Goal: Task Accomplishment & Management: Complete application form

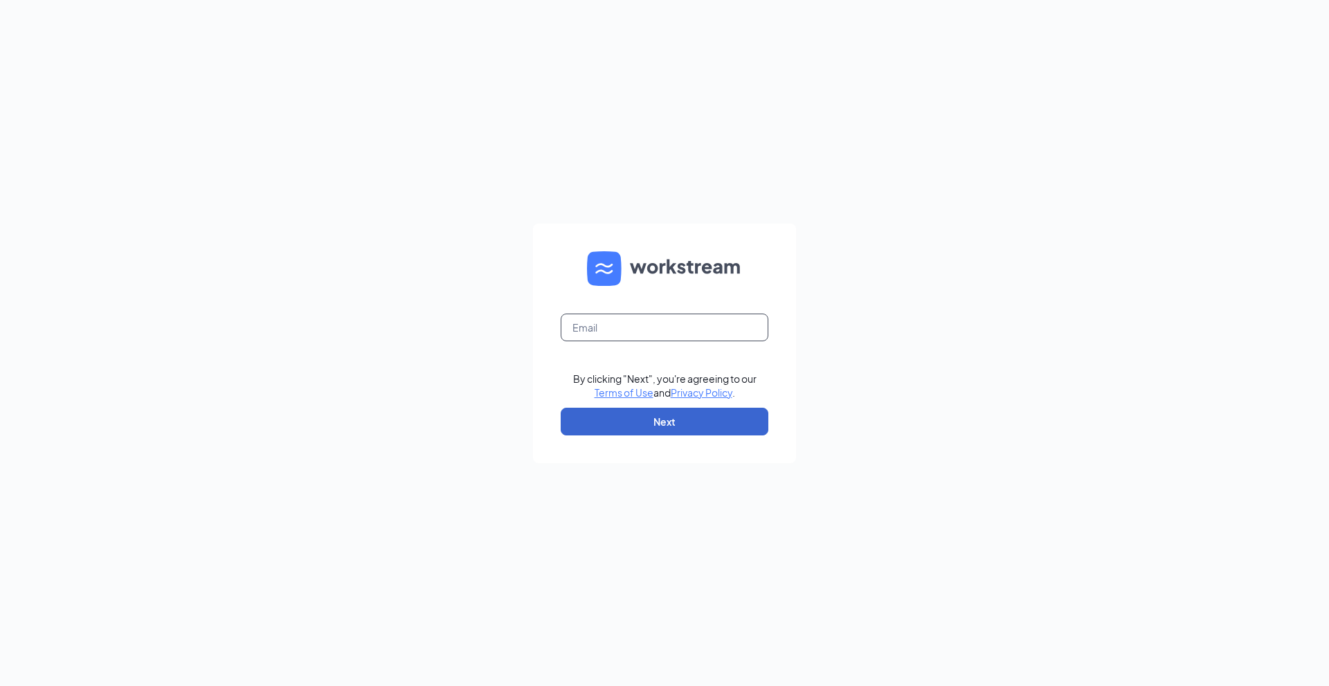
type input "refuel30@refuelmarket.com"
click at [652, 428] on button "Next" at bounding box center [665, 422] width 208 height 28
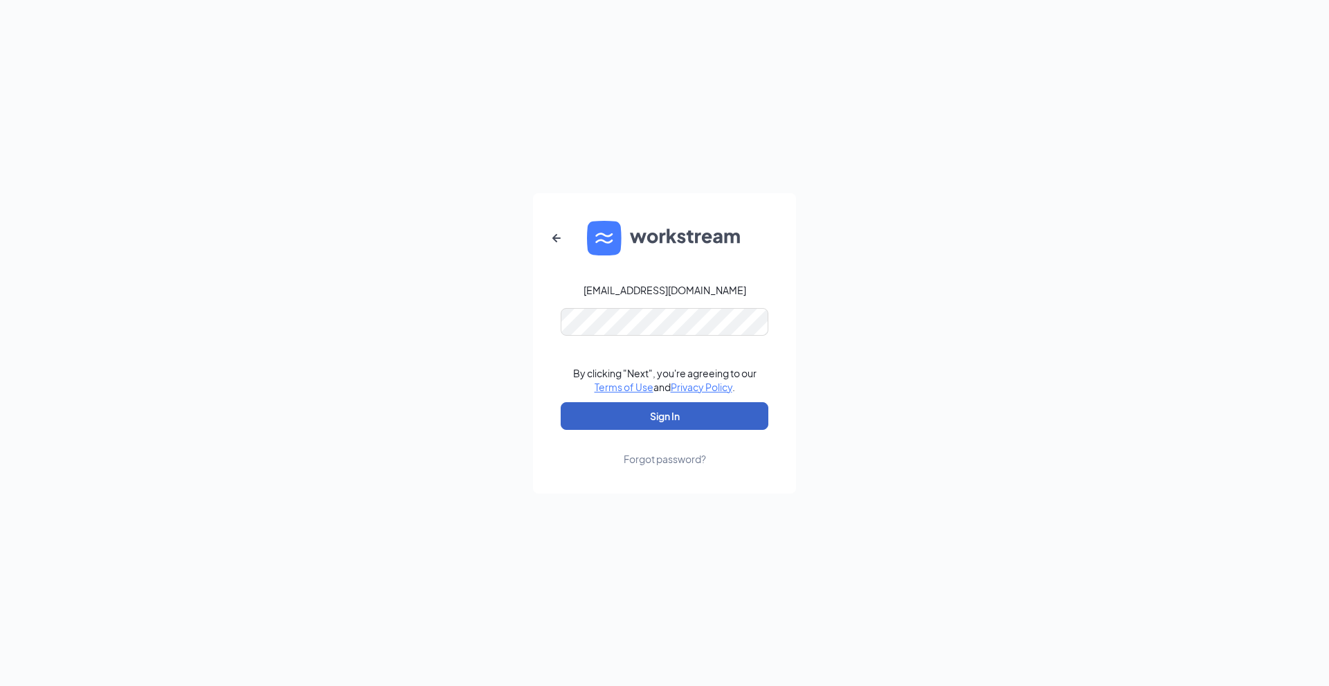
click at [700, 415] on button "Sign In" at bounding box center [665, 416] width 208 height 28
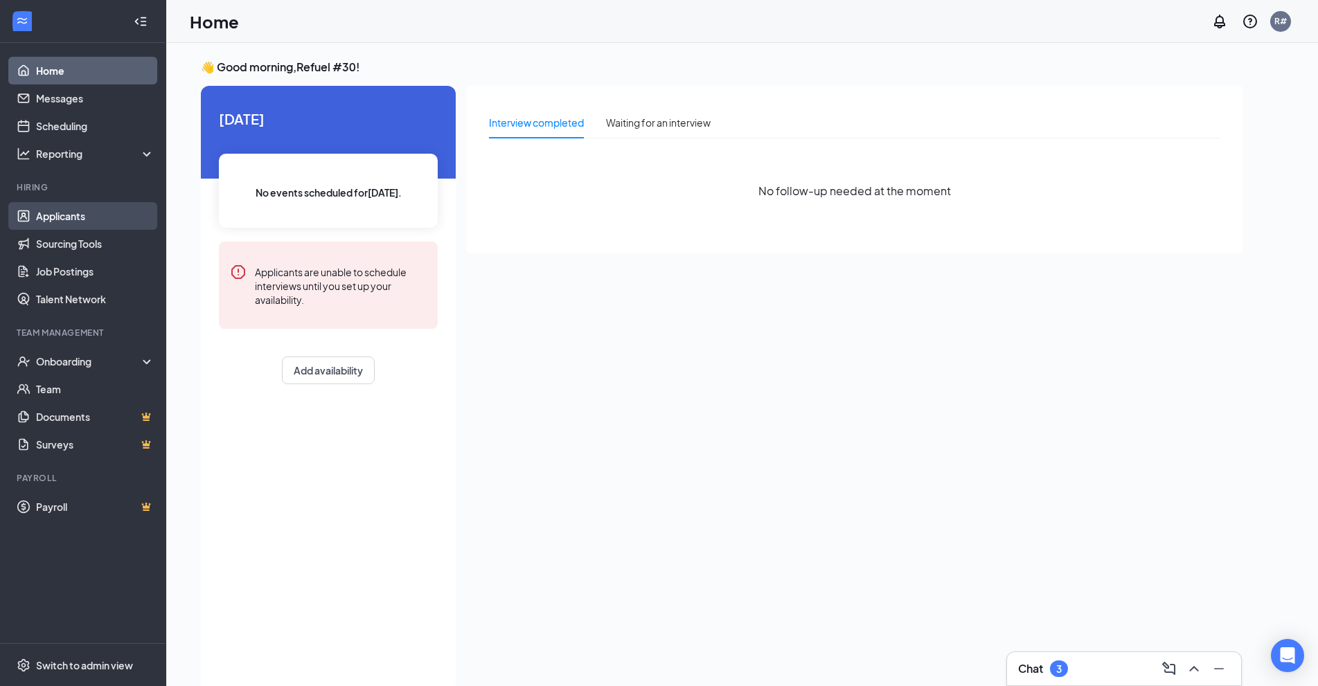
click at [69, 213] on link "Applicants" at bounding box center [95, 216] width 118 height 28
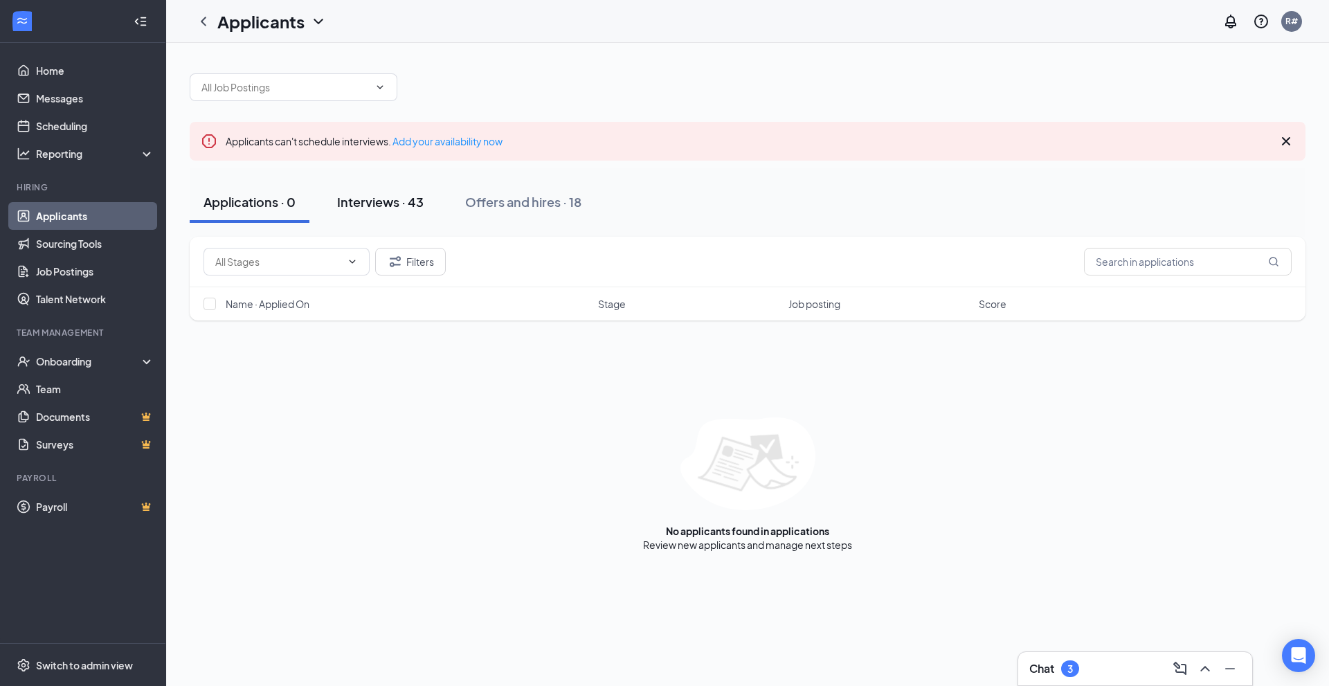
click at [367, 206] on div "Interviews · 43" at bounding box center [380, 201] width 87 height 17
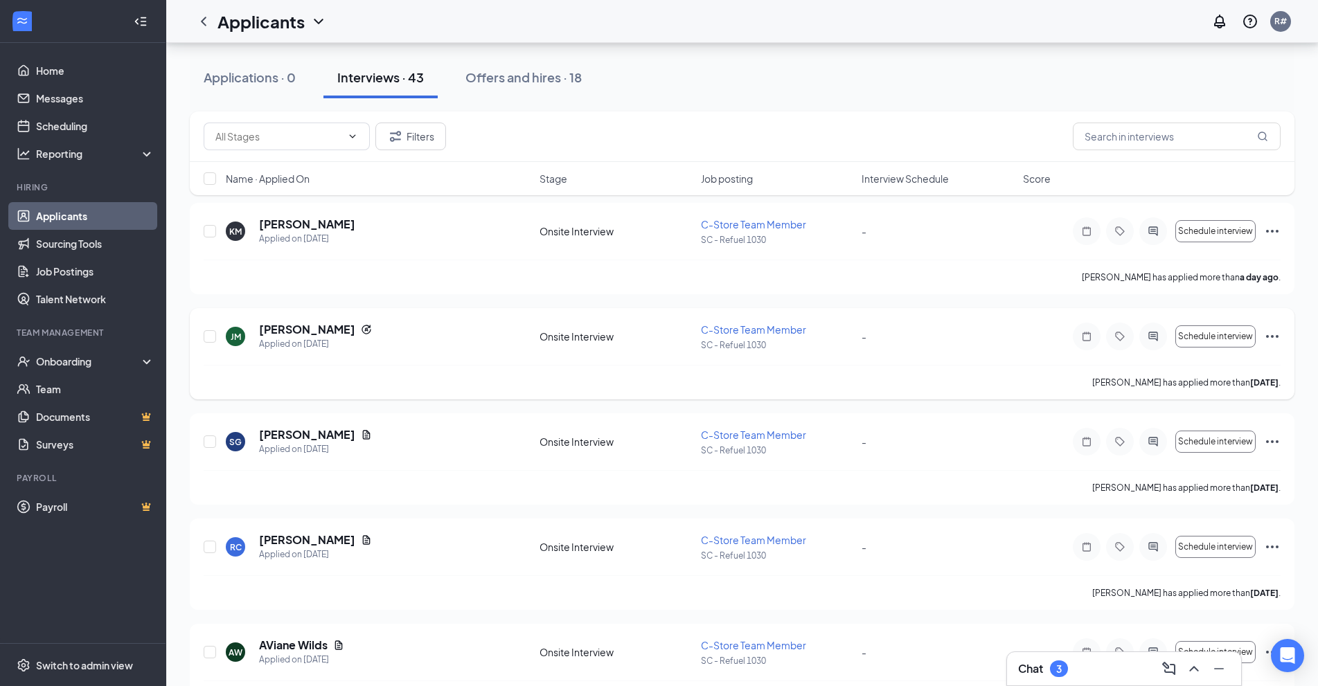
scroll to position [138, 0]
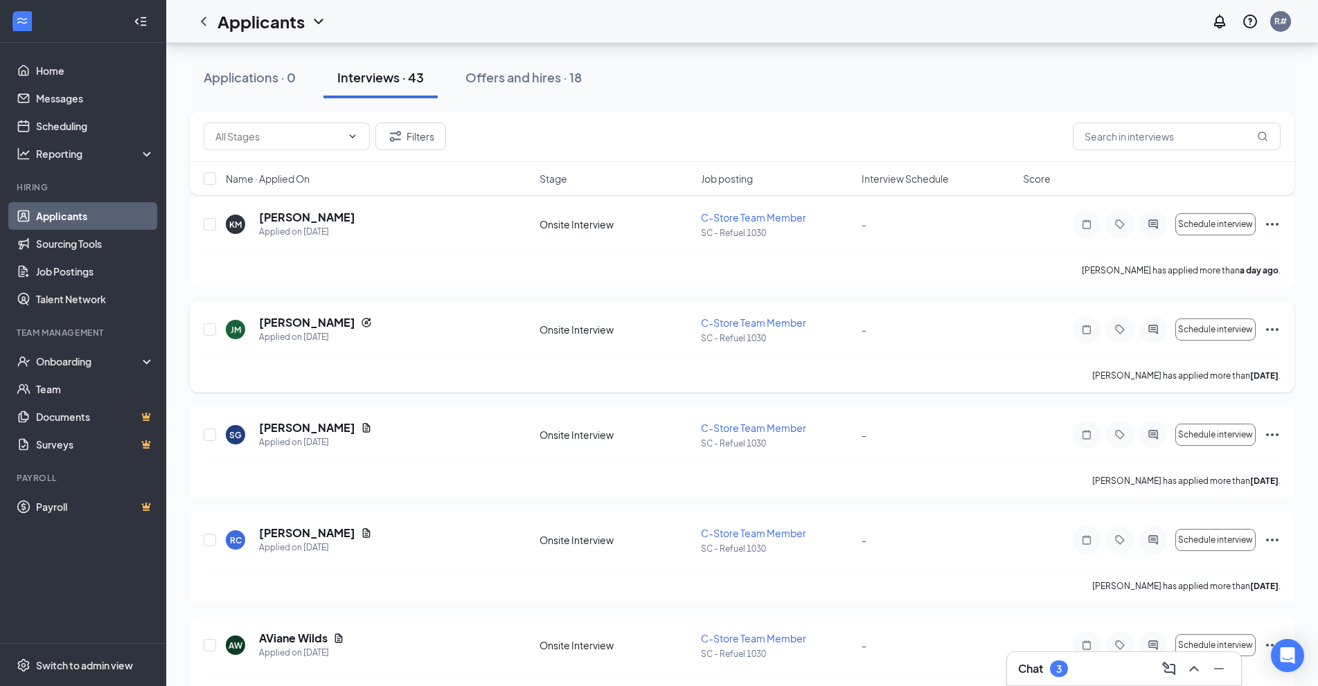
click at [1274, 330] on icon "Ellipses" at bounding box center [1272, 329] width 17 height 17
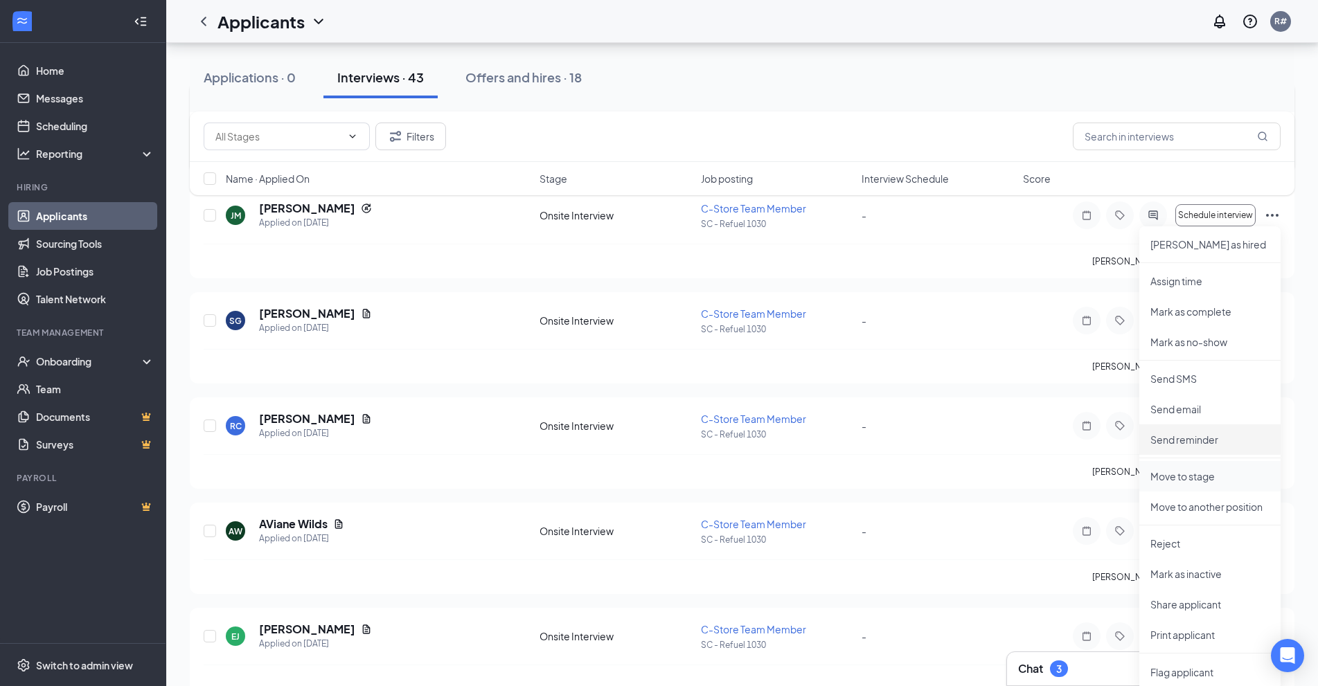
scroll to position [277, 0]
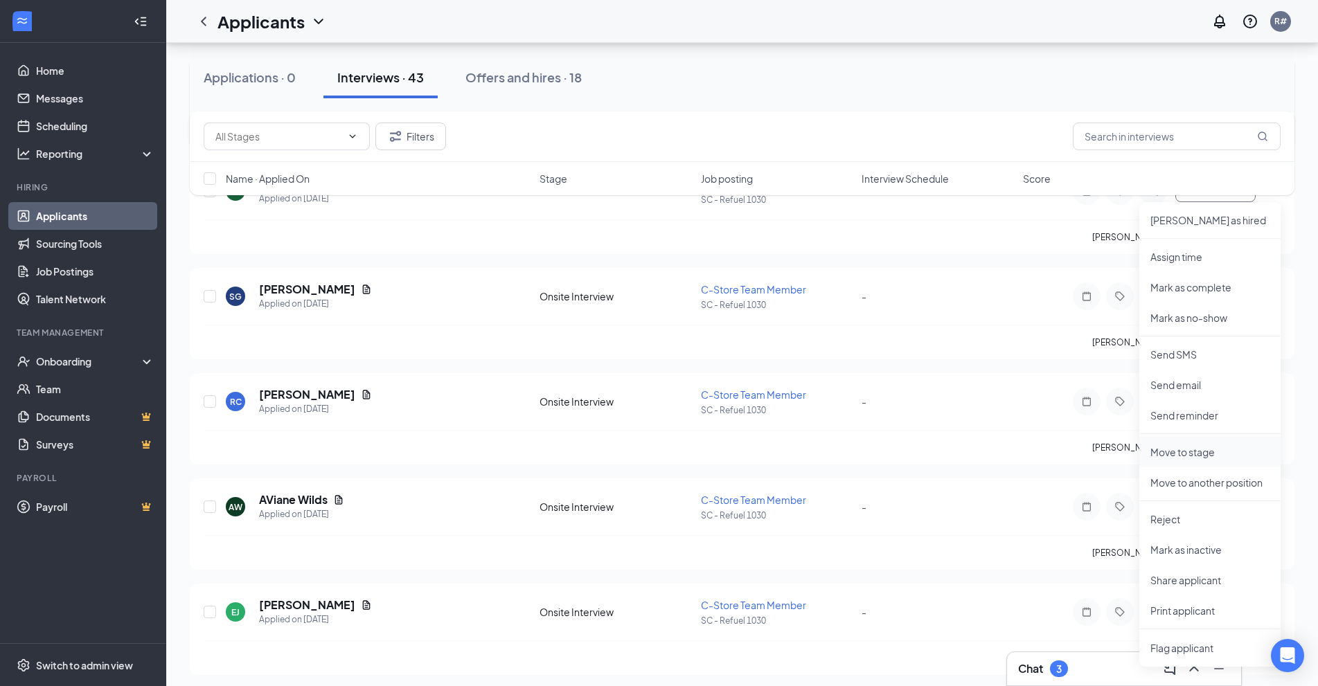
click at [1199, 453] on p "Move to stage" at bounding box center [1209, 452] width 119 height 14
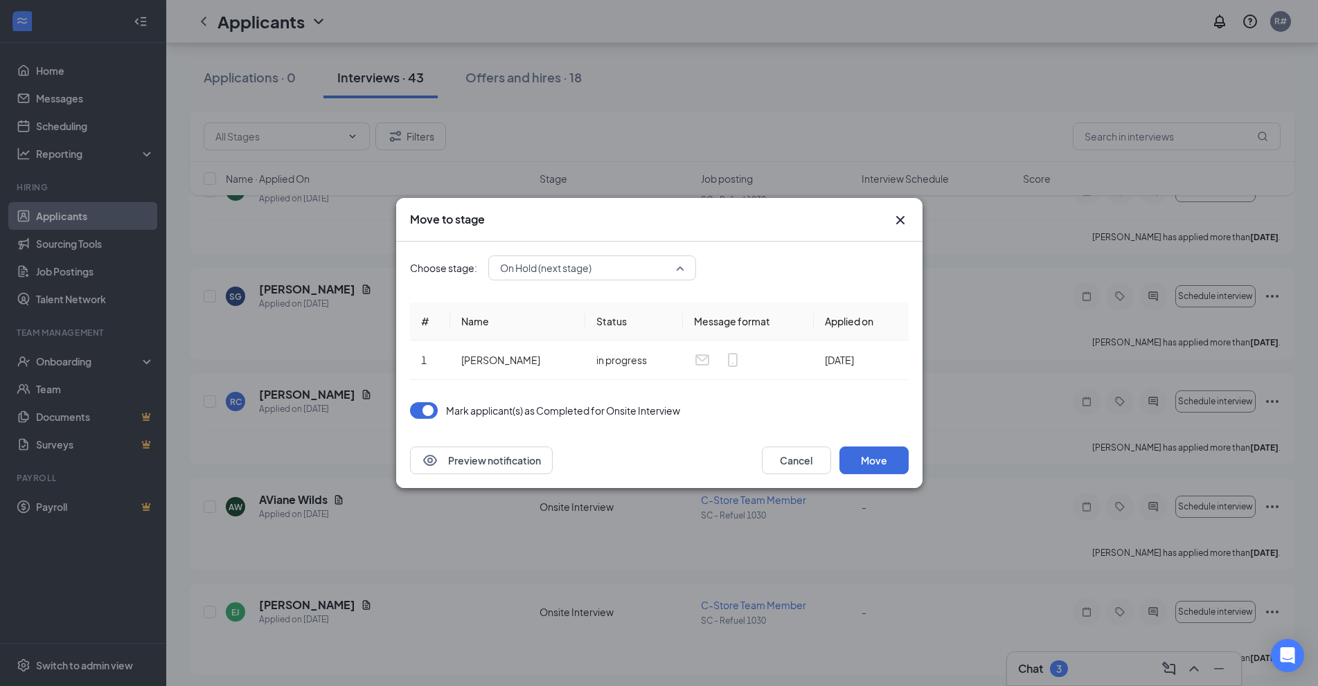
click at [682, 267] on span "On Hold (next stage)" at bounding box center [592, 268] width 184 height 21
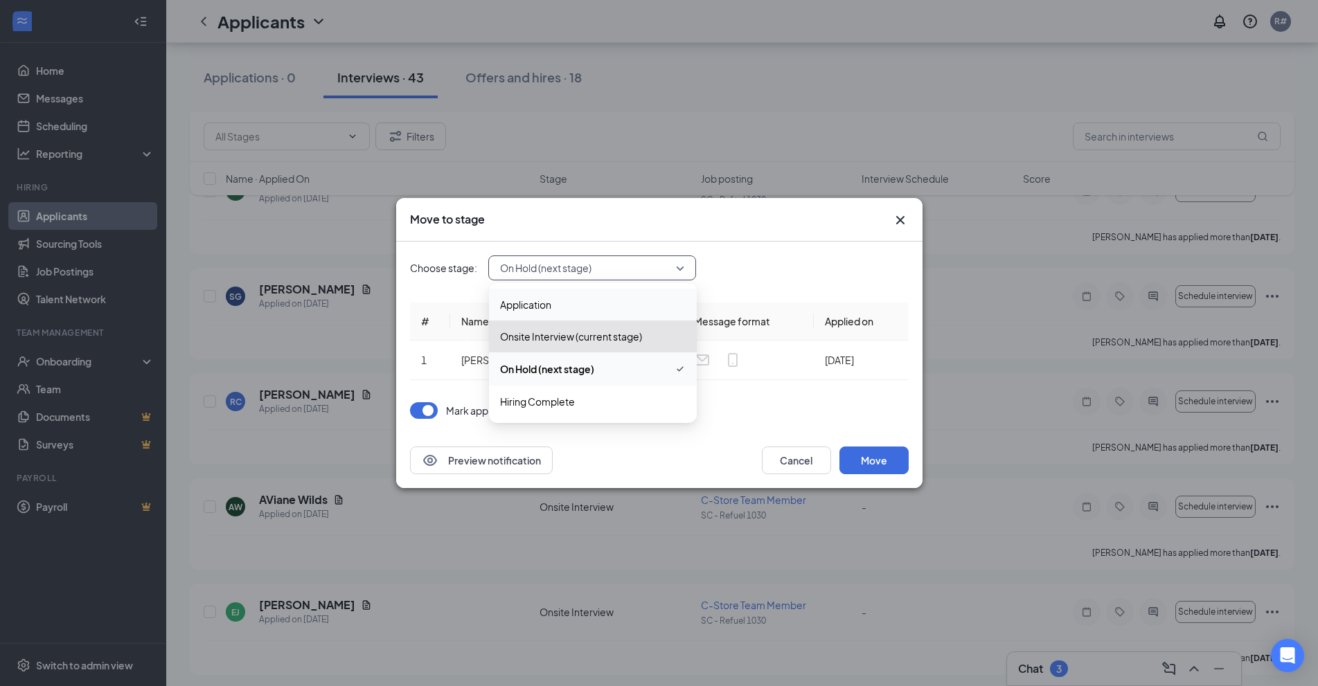
click at [901, 216] on icon "Cross" at bounding box center [900, 220] width 17 height 17
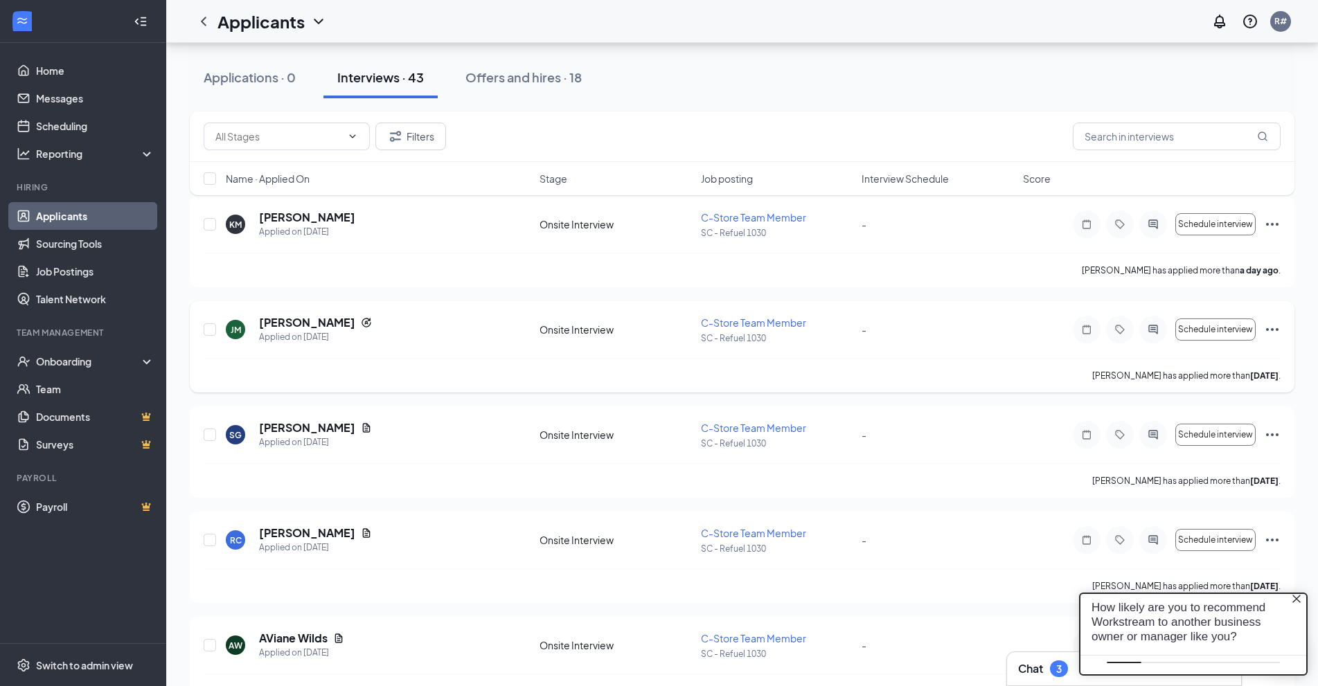
scroll to position [0, 0]
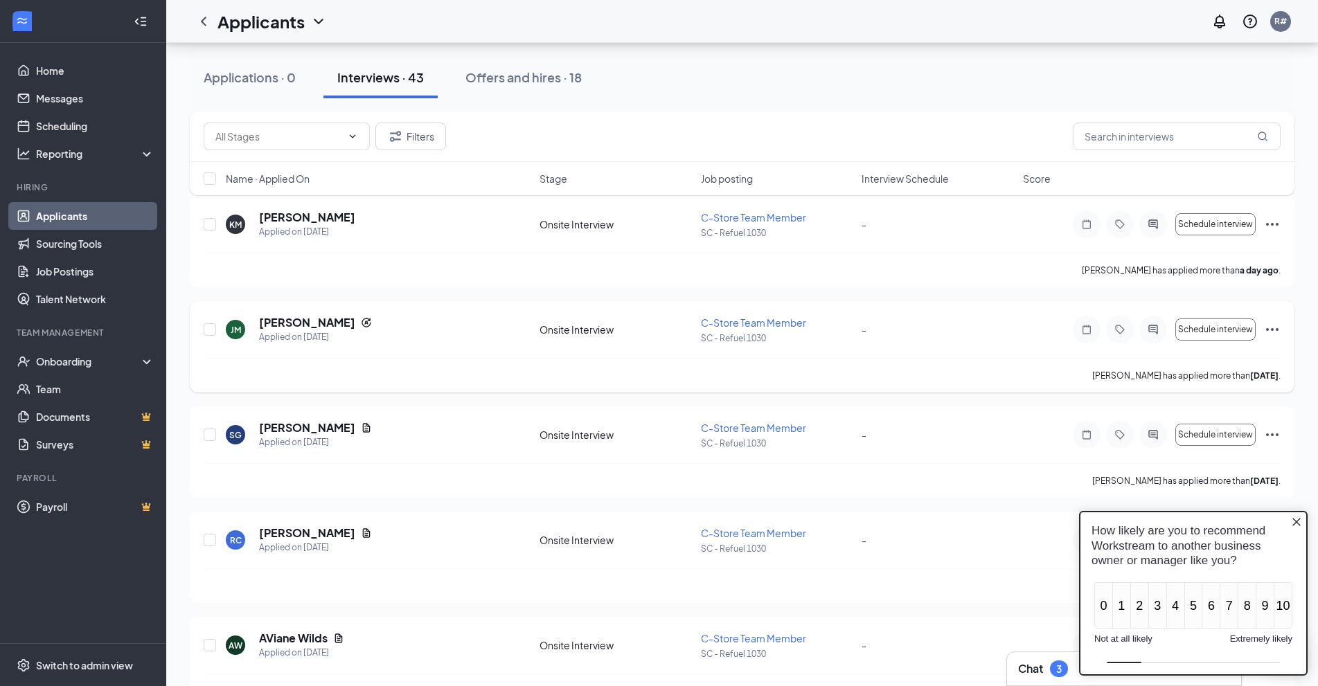
click at [1267, 330] on icon "Ellipses" at bounding box center [1272, 329] width 12 height 3
click at [1294, 519] on icon "Close button" at bounding box center [1296, 522] width 11 height 11
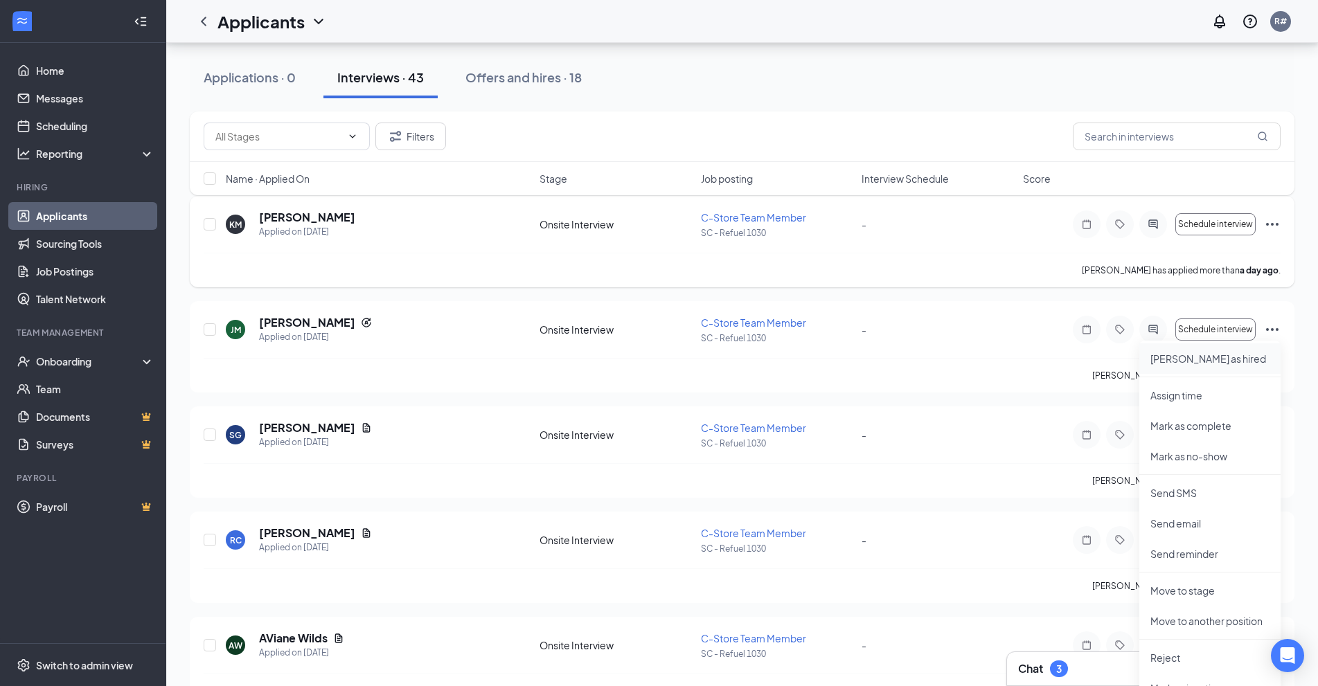
click at [1175, 356] on p "[PERSON_NAME] as hired" at bounding box center [1209, 359] width 119 height 14
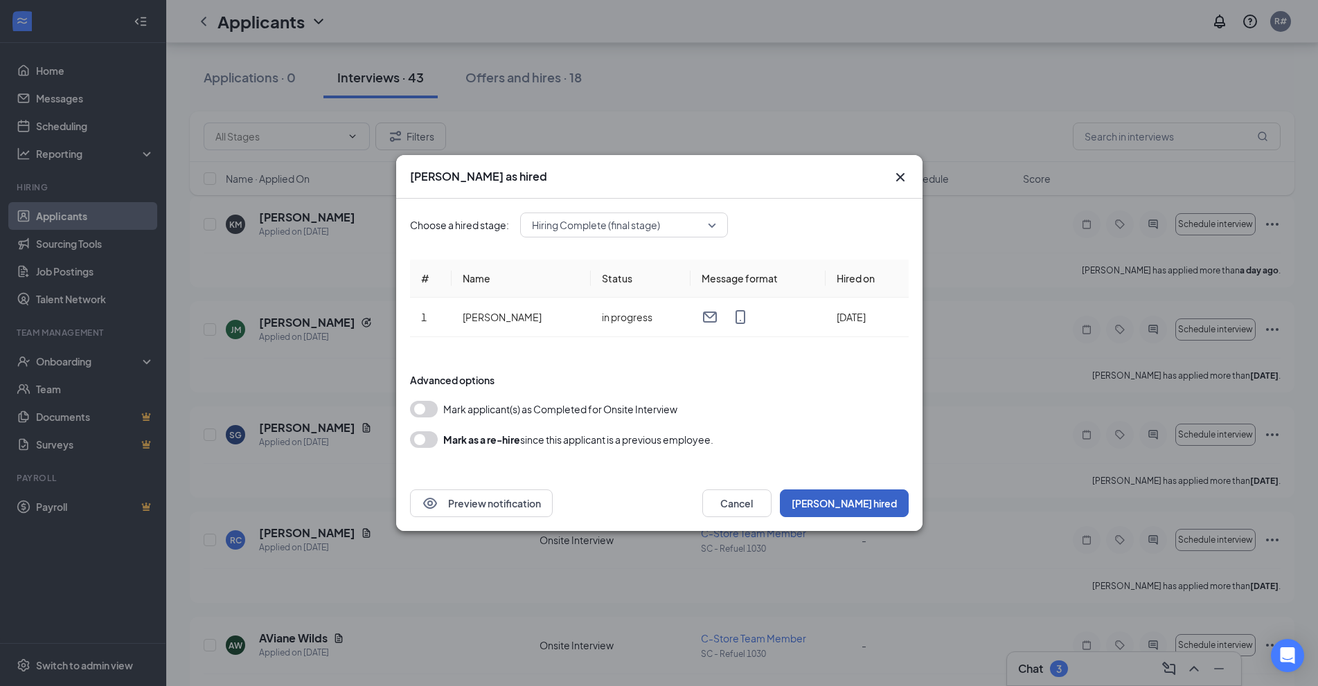
click at [883, 505] on button "[PERSON_NAME] hired" at bounding box center [844, 504] width 129 height 28
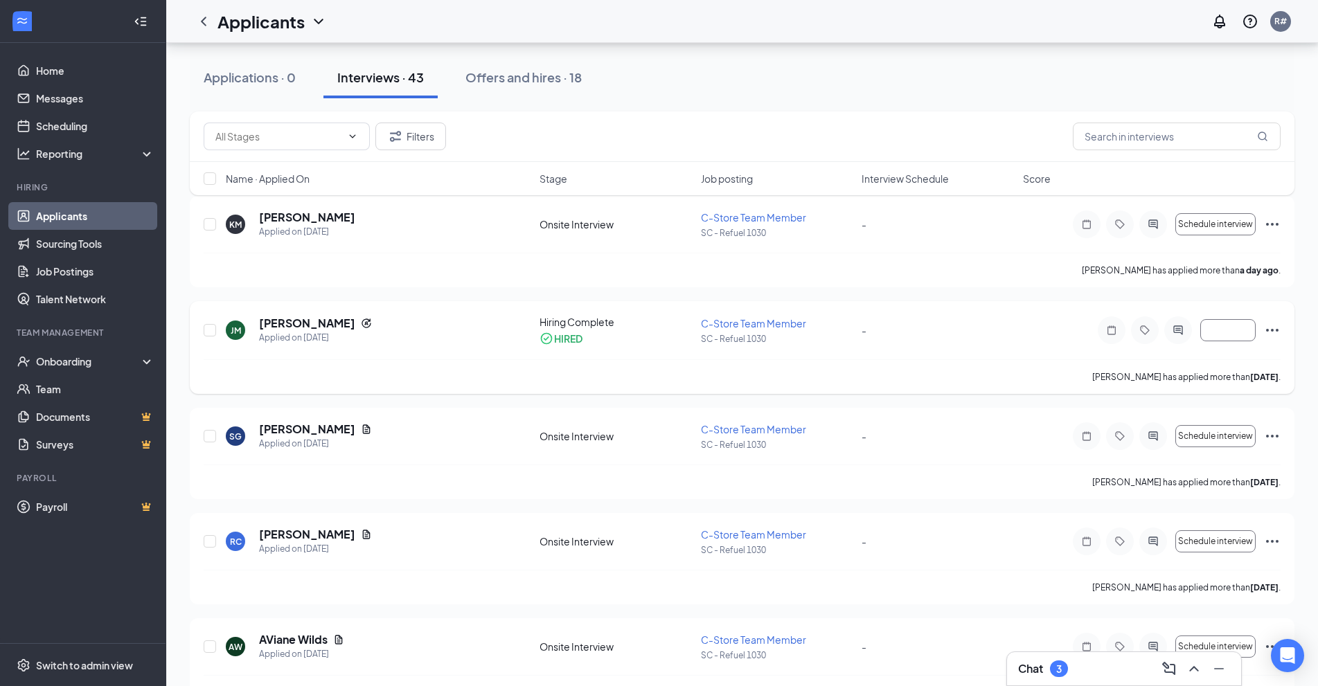
click at [1279, 332] on icon "Ellipses" at bounding box center [1272, 330] width 17 height 17
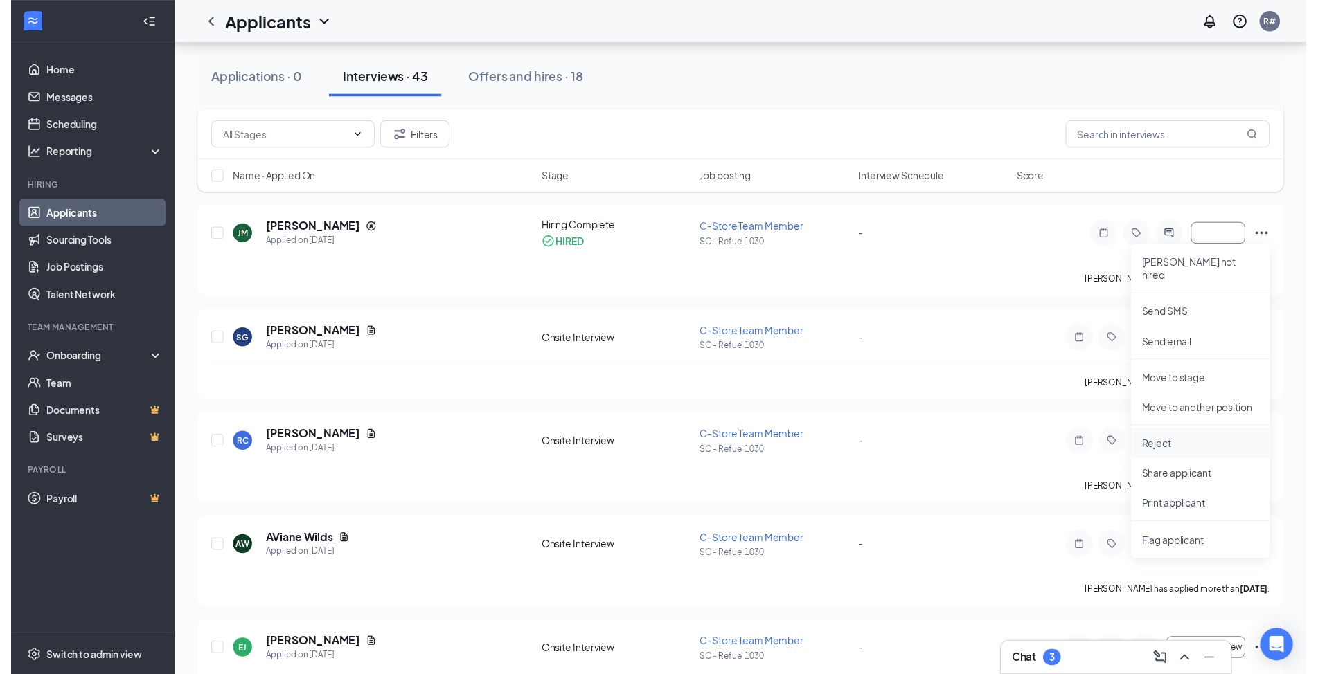
scroll to position [208, 0]
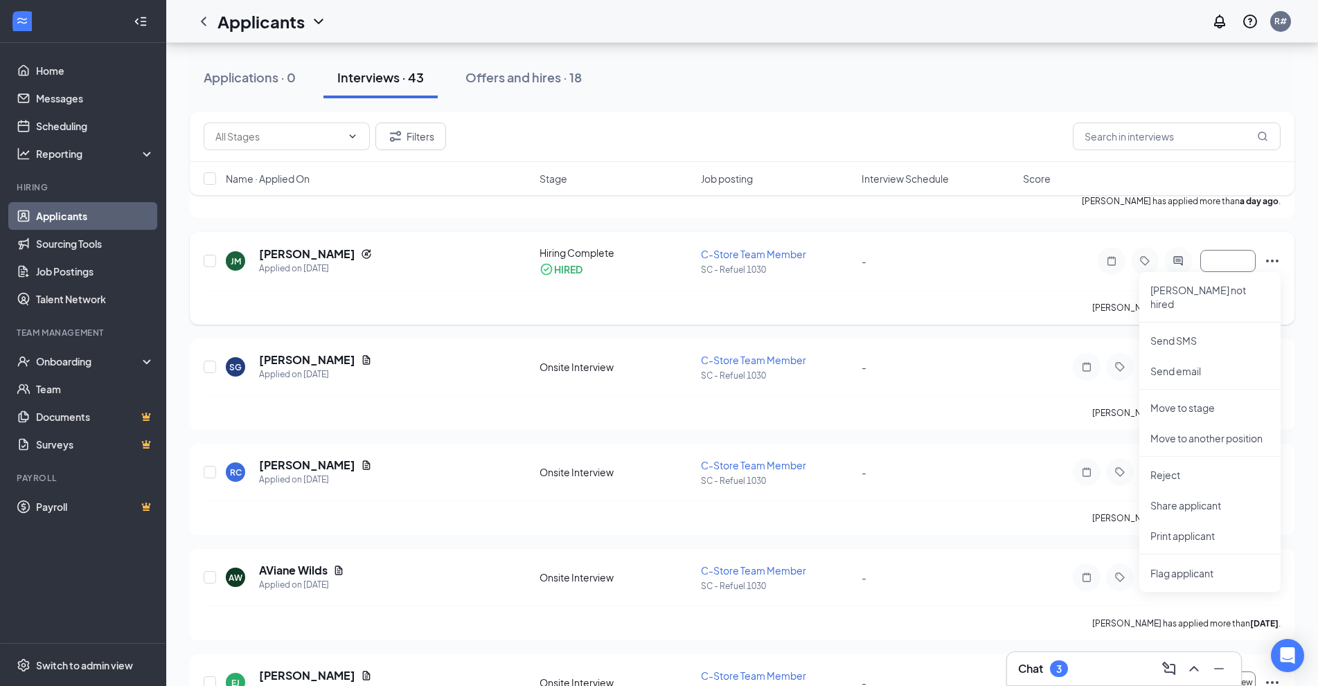
click at [1273, 262] on icon "Ellipses" at bounding box center [1272, 261] width 12 height 3
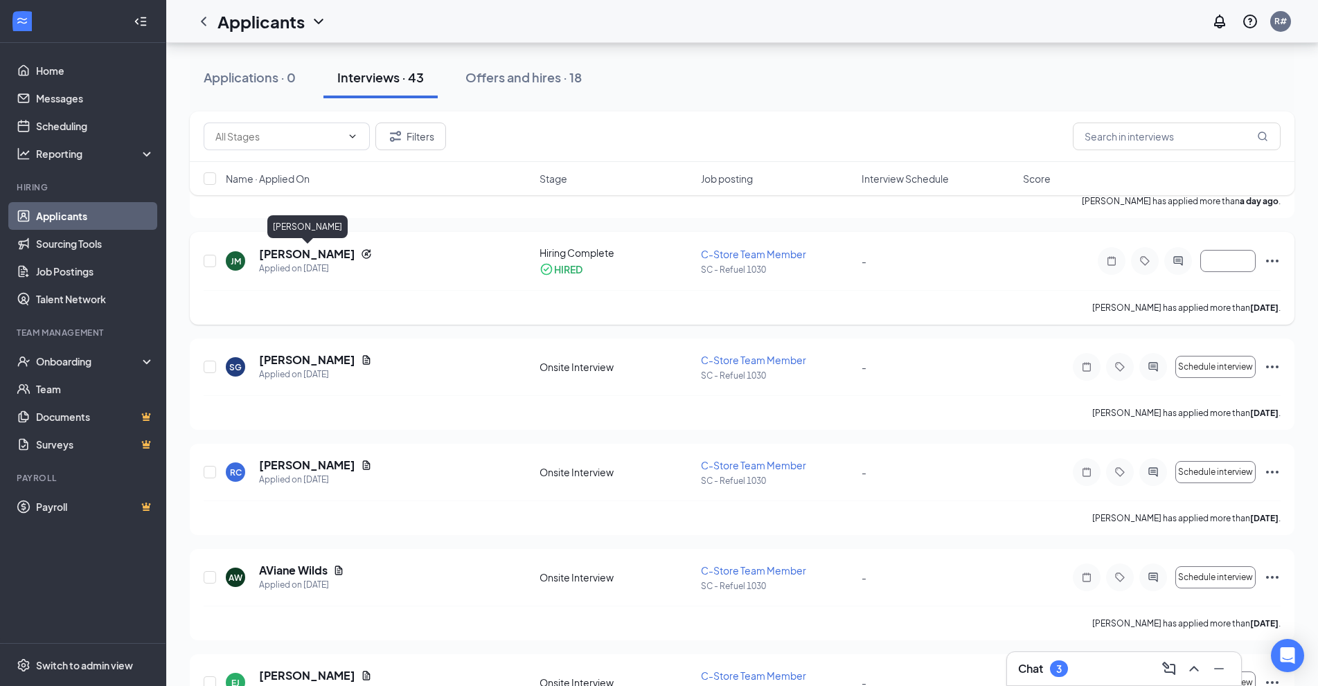
click at [295, 253] on h5 "[PERSON_NAME]" at bounding box center [307, 253] width 96 height 15
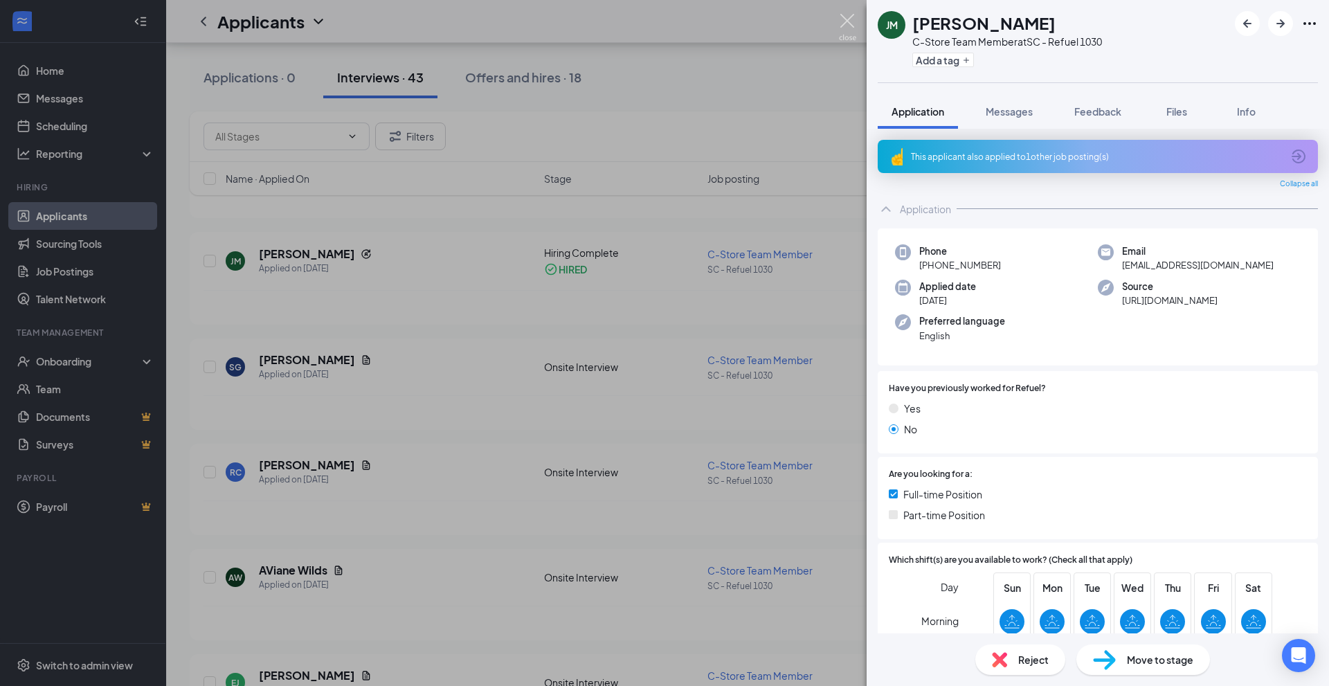
click at [852, 25] on img at bounding box center [847, 27] width 17 height 27
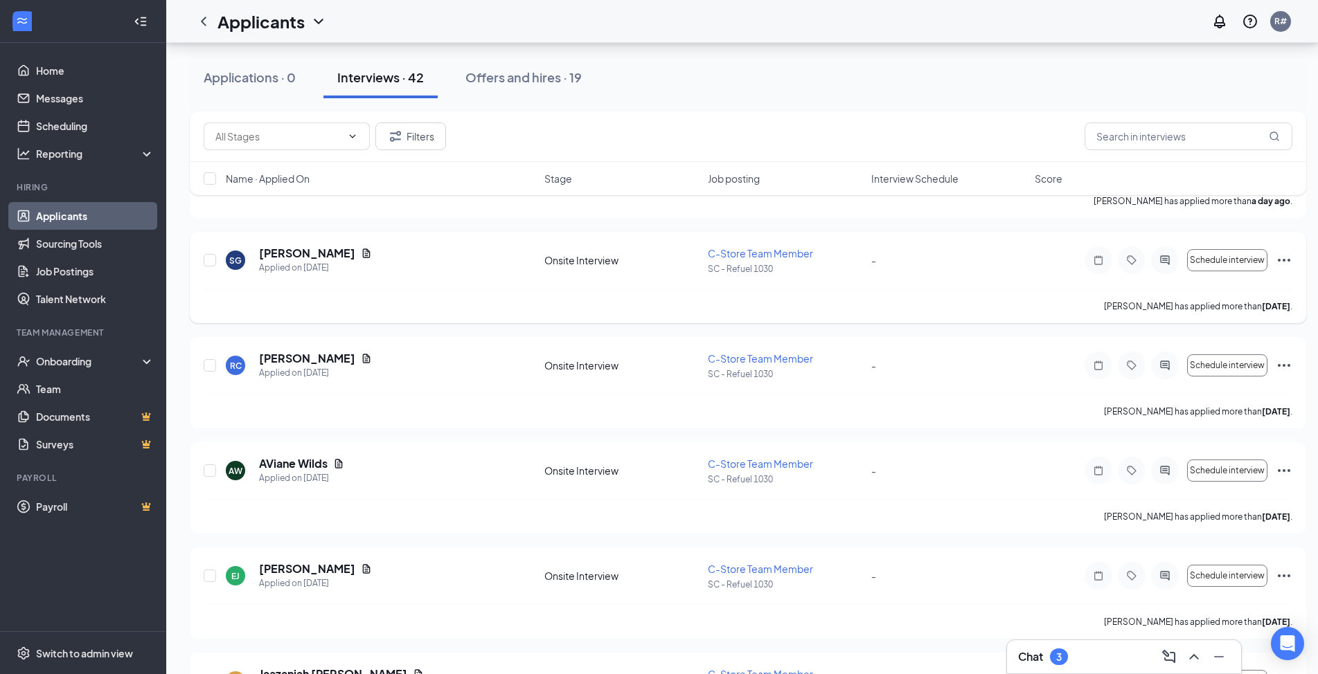
click at [1279, 260] on icon "Ellipses" at bounding box center [1284, 260] width 12 height 3
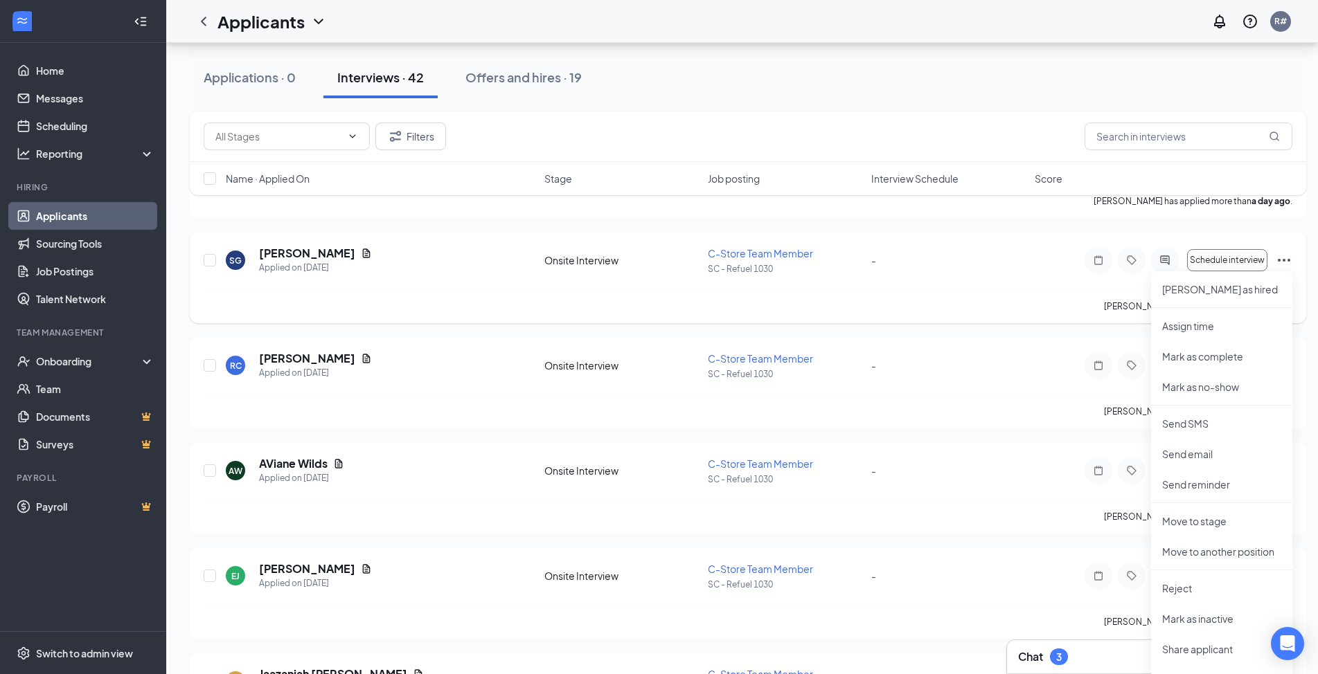
click at [1278, 260] on icon "Ellipses" at bounding box center [1283, 260] width 17 height 17
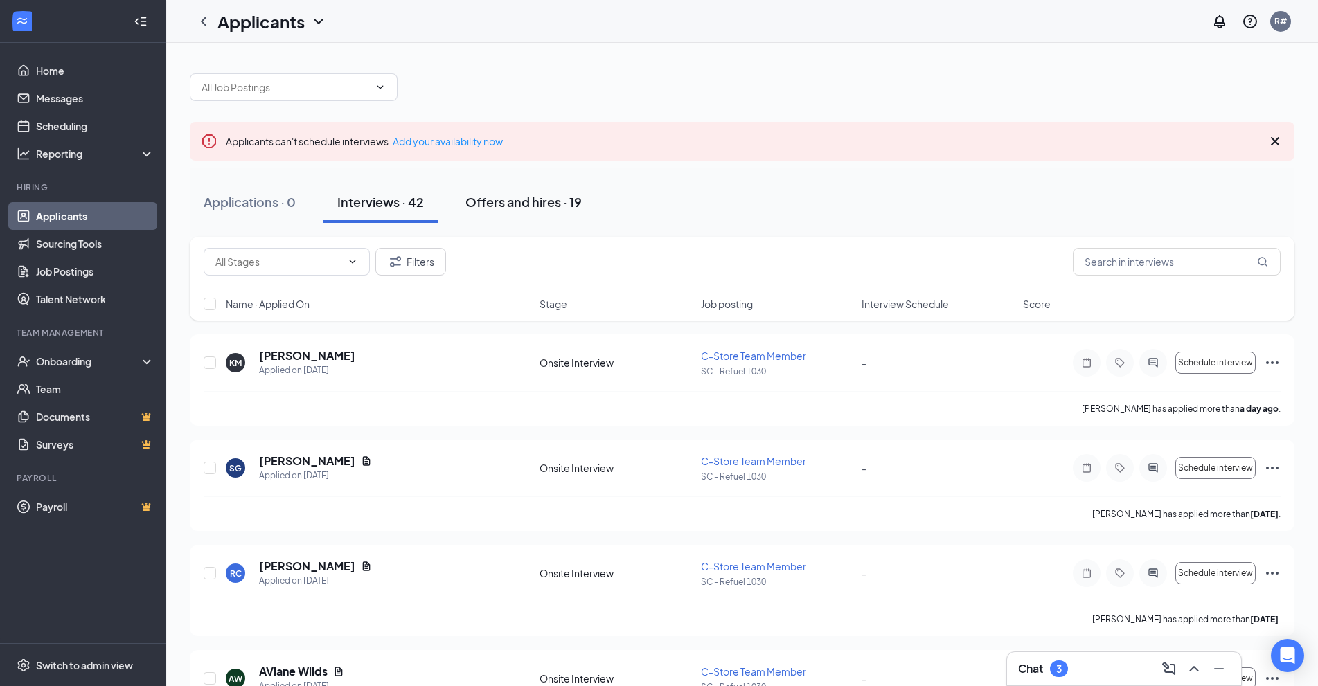
click at [532, 201] on div "Offers and hires · 19" at bounding box center [523, 201] width 116 height 17
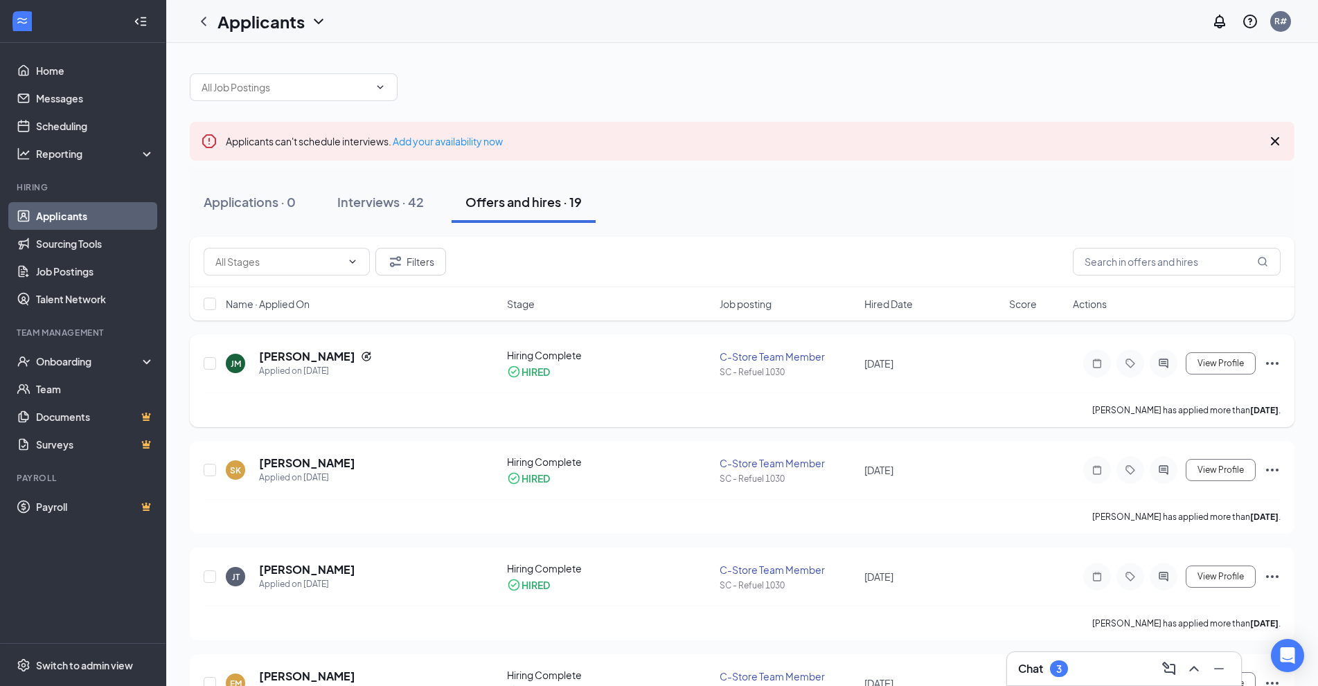
click at [1277, 364] on icon "Ellipses" at bounding box center [1272, 363] width 12 height 3
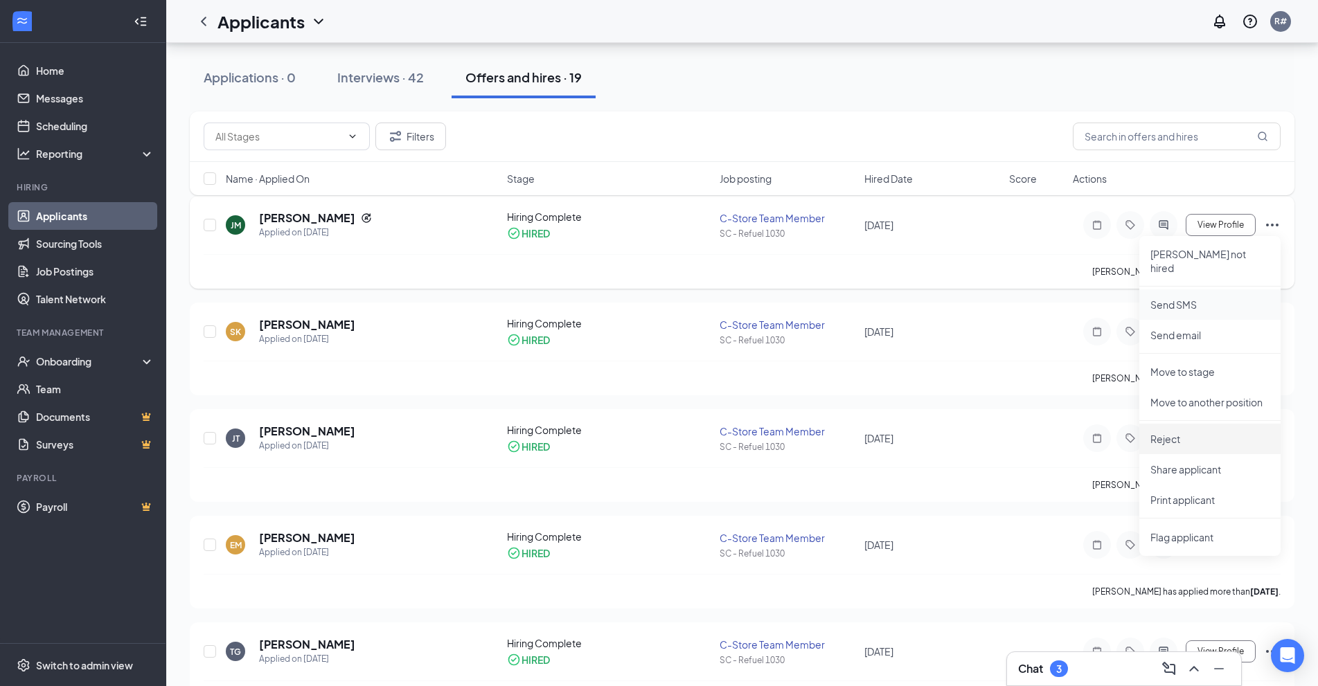
scroll to position [69, 0]
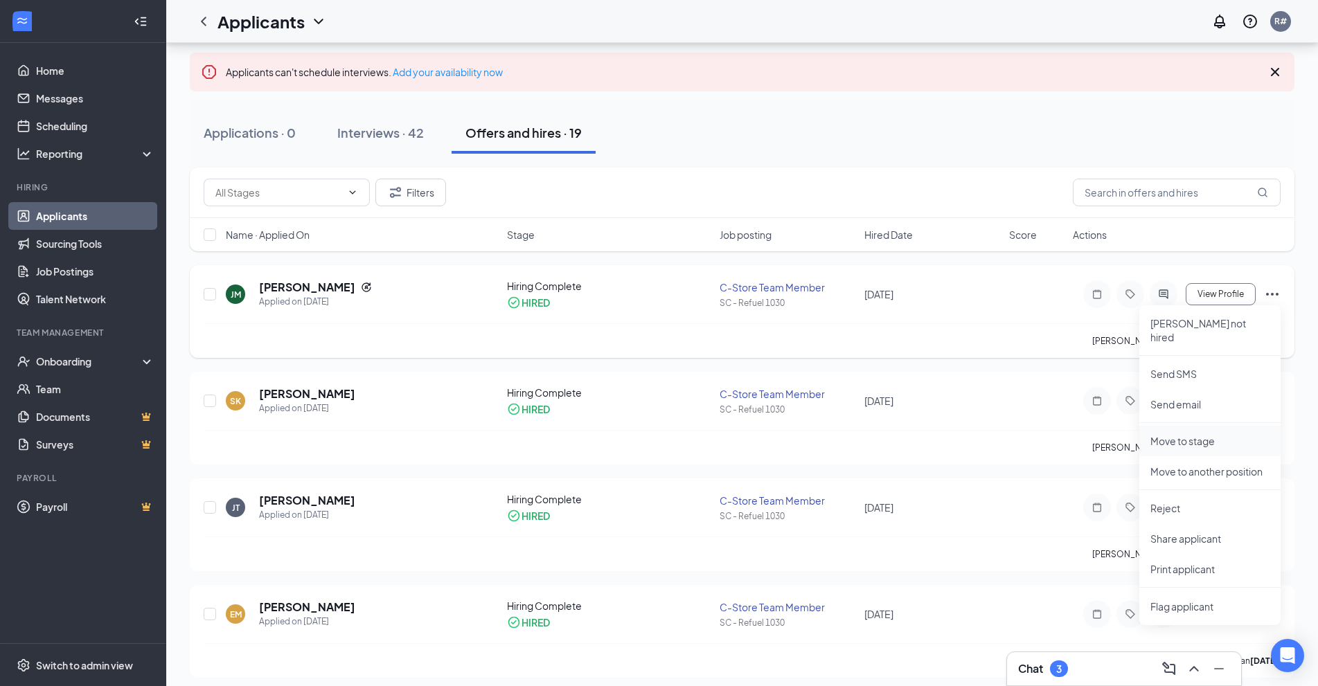
click at [1197, 434] on p "Move to stage" at bounding box center [1209, 441] width 119 height 14
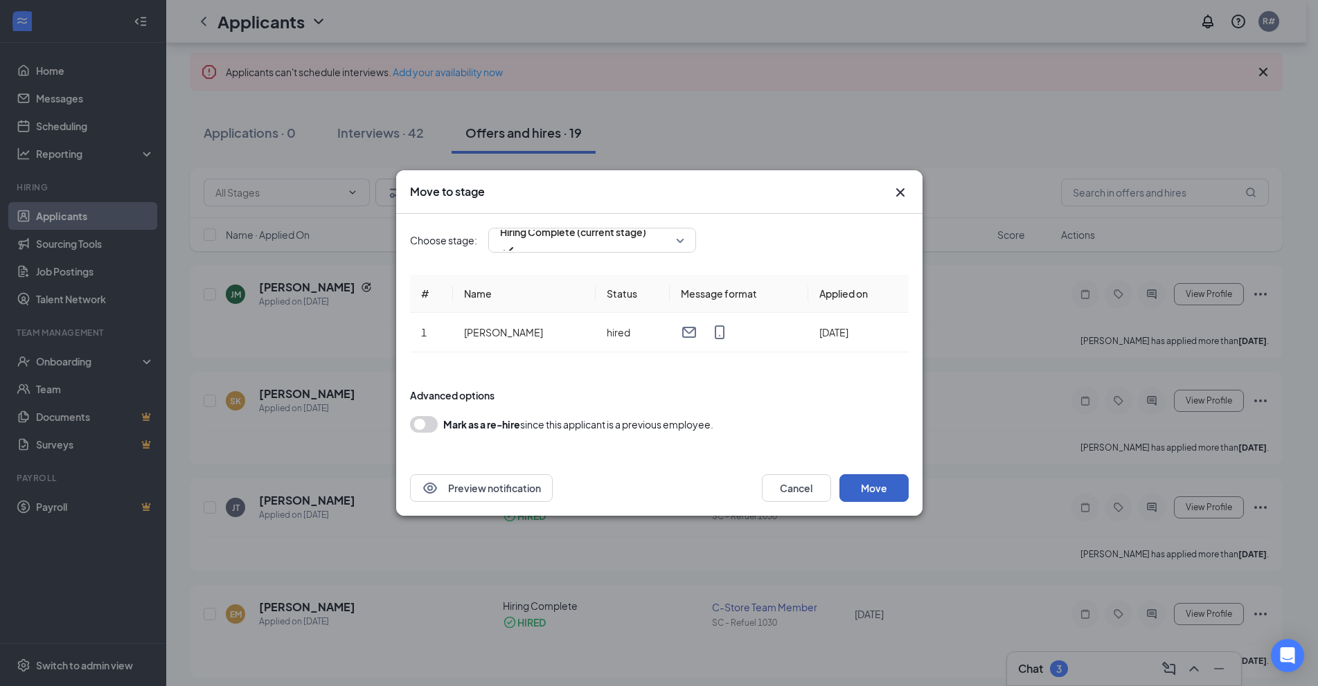
click at [885, 488] on button "Move" at bounding box center [873, 488] width 69 height 28
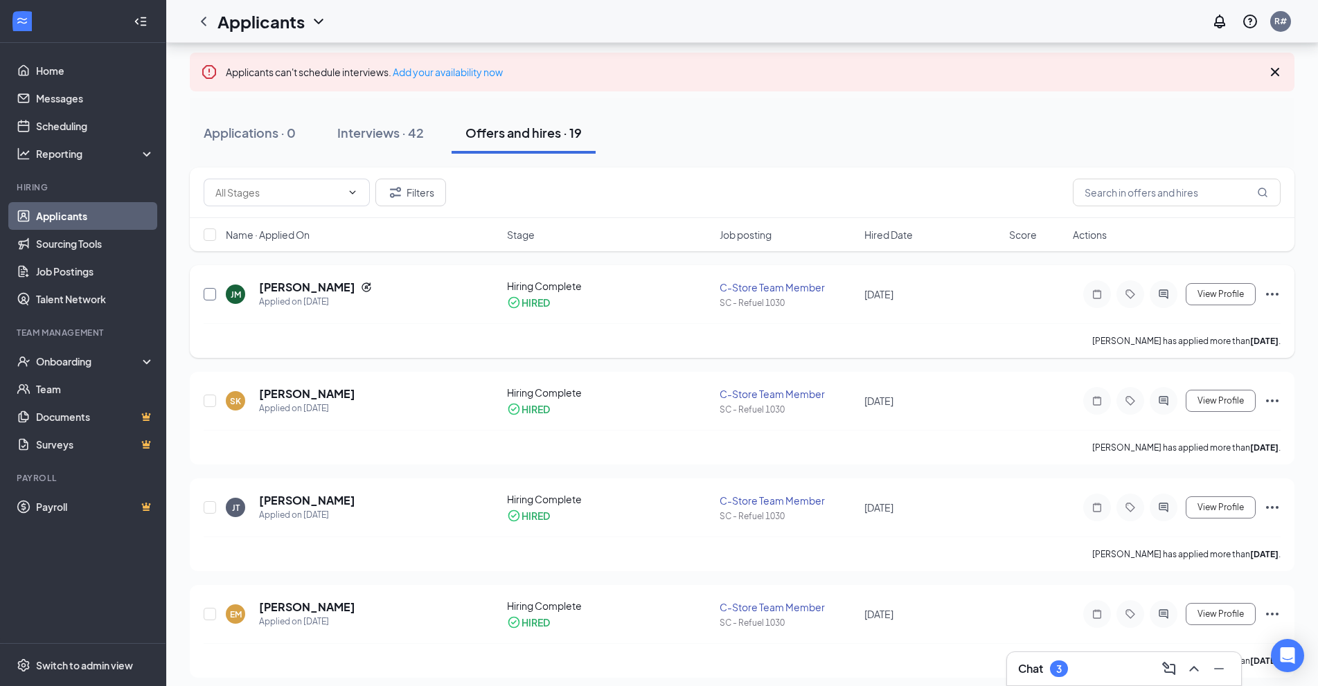
click at [211, 294] on input "checkbox" at bounding box center [210, 294] width 12 height 12
checkbox input "true"
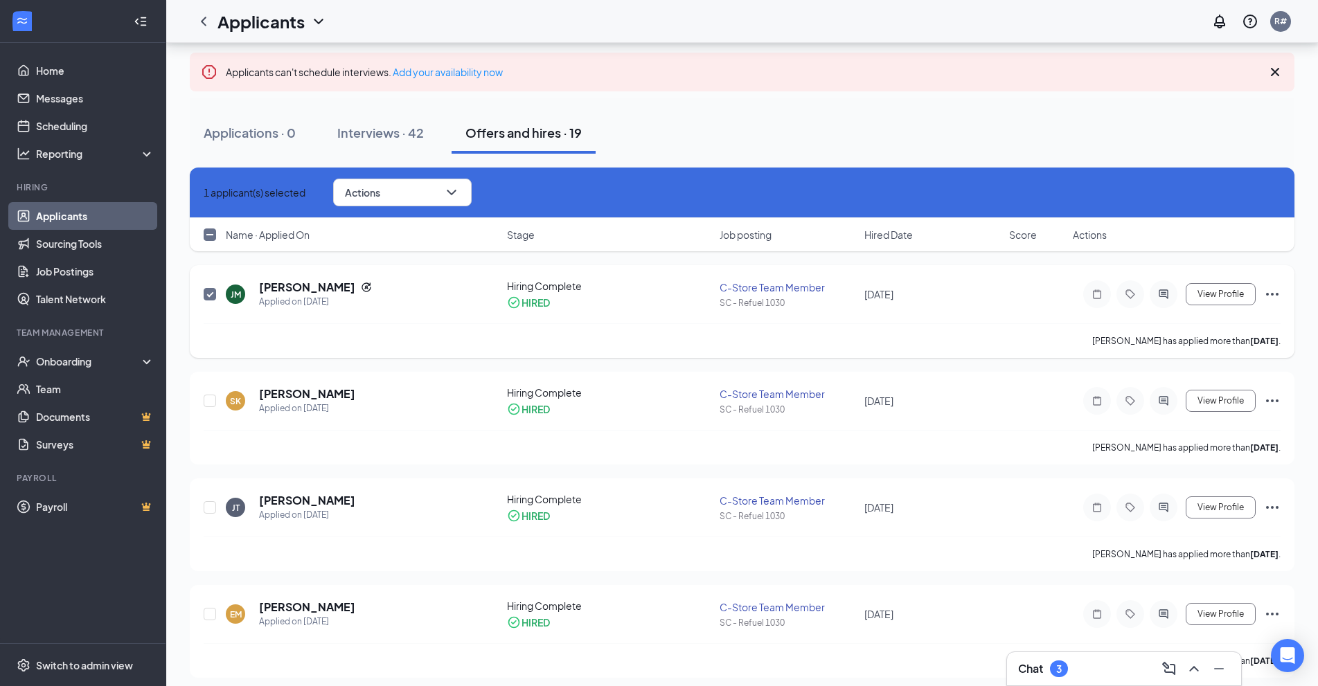
click at [1275, 293] on icon "Ellipses" at bounding box center [1272, 294] width 17 height 17
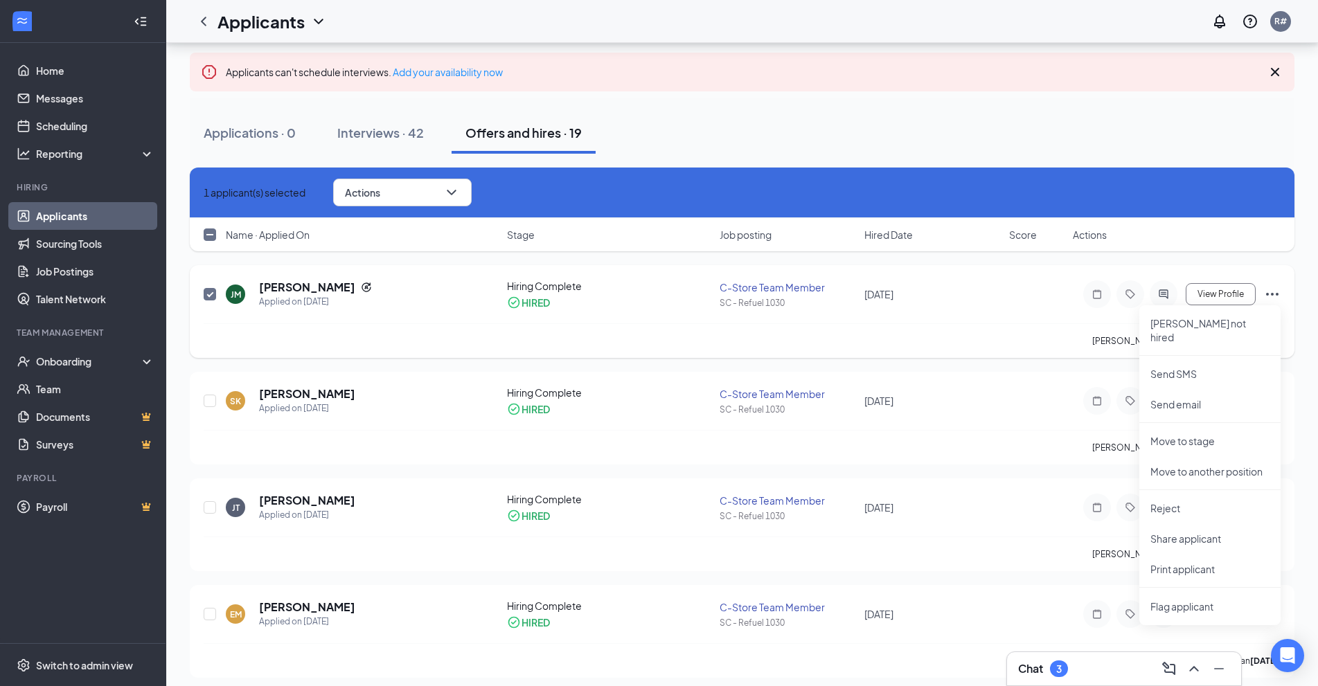
click at [1275, 293] on icon "Ellipses" at bounding box center [1272, 294] width 17 height 17
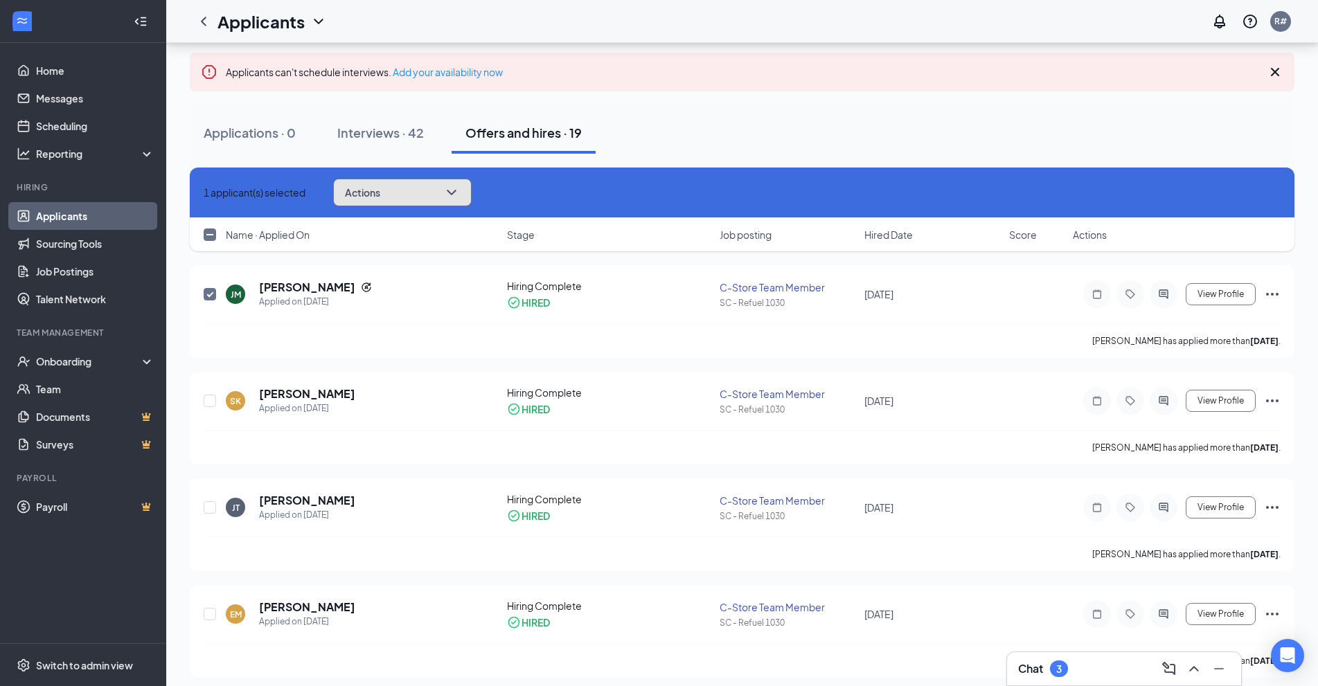
click at [460, 193] on icon "ChevronDown" at bounding box center [451, 192] width 17 height 17
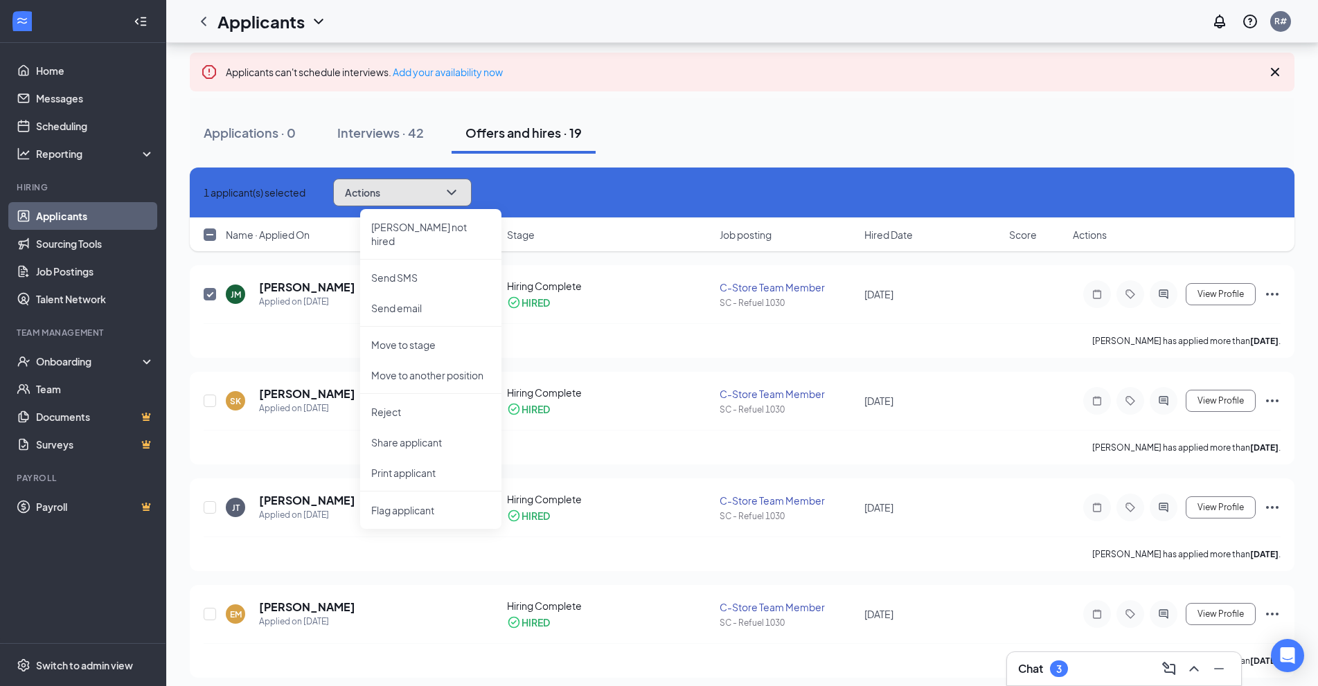
click at [460, 193] on icon "ChevronDown" at bounding box center [451, 192] width 17 height 17
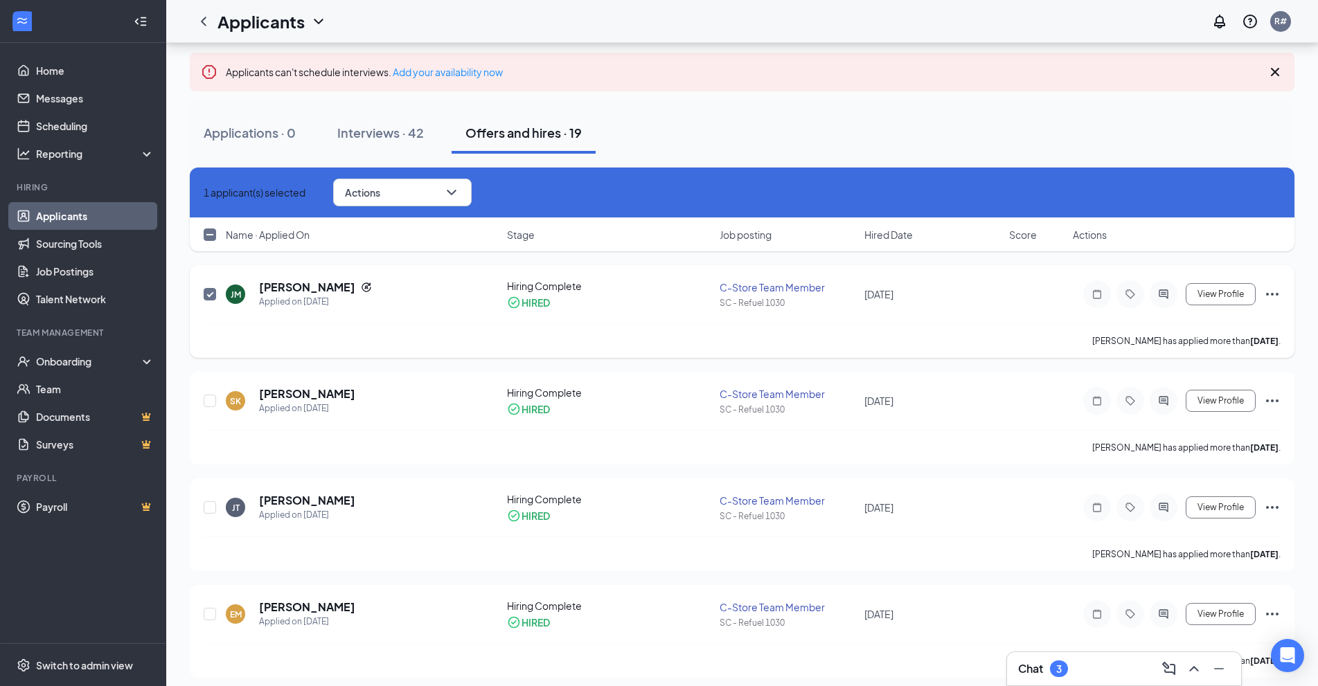
click at [1274, 295] on icon "Ellipses" at bounding box center [1272, 294] width 17 height 17
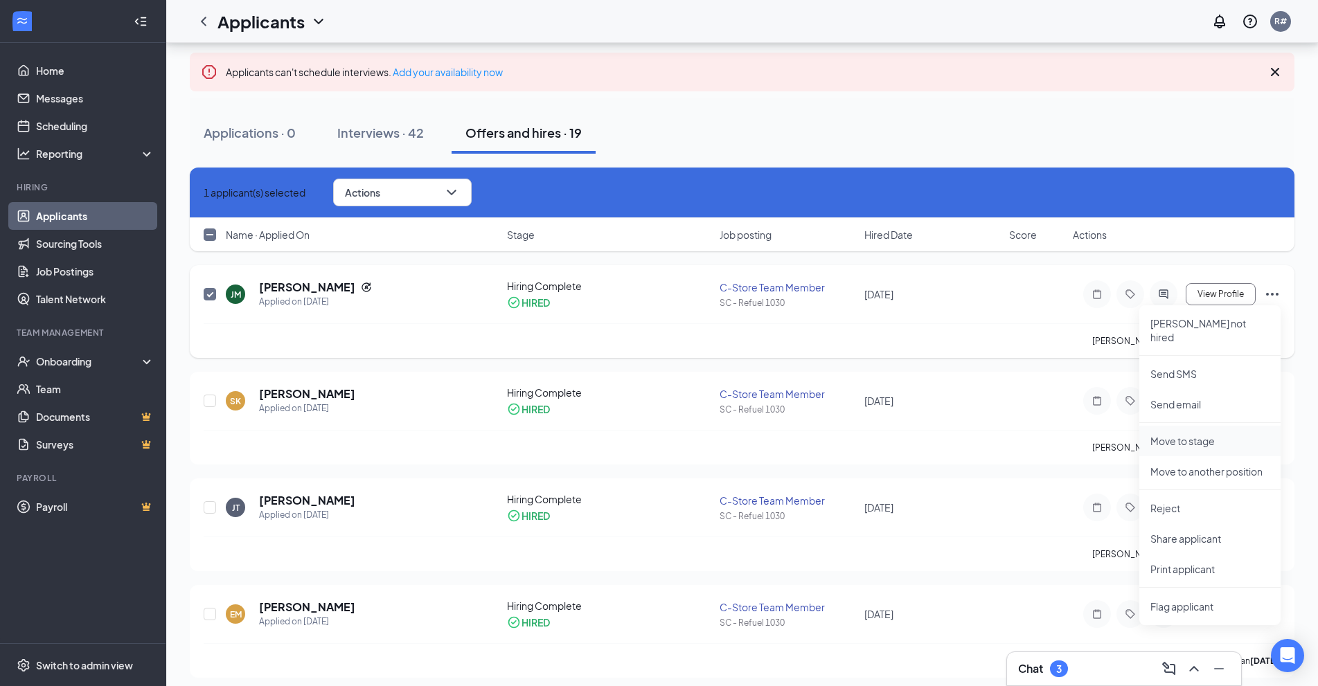
click at [1194, 434] on p "Move to stage" at bounding box center [1209, 441] width 119 height 14
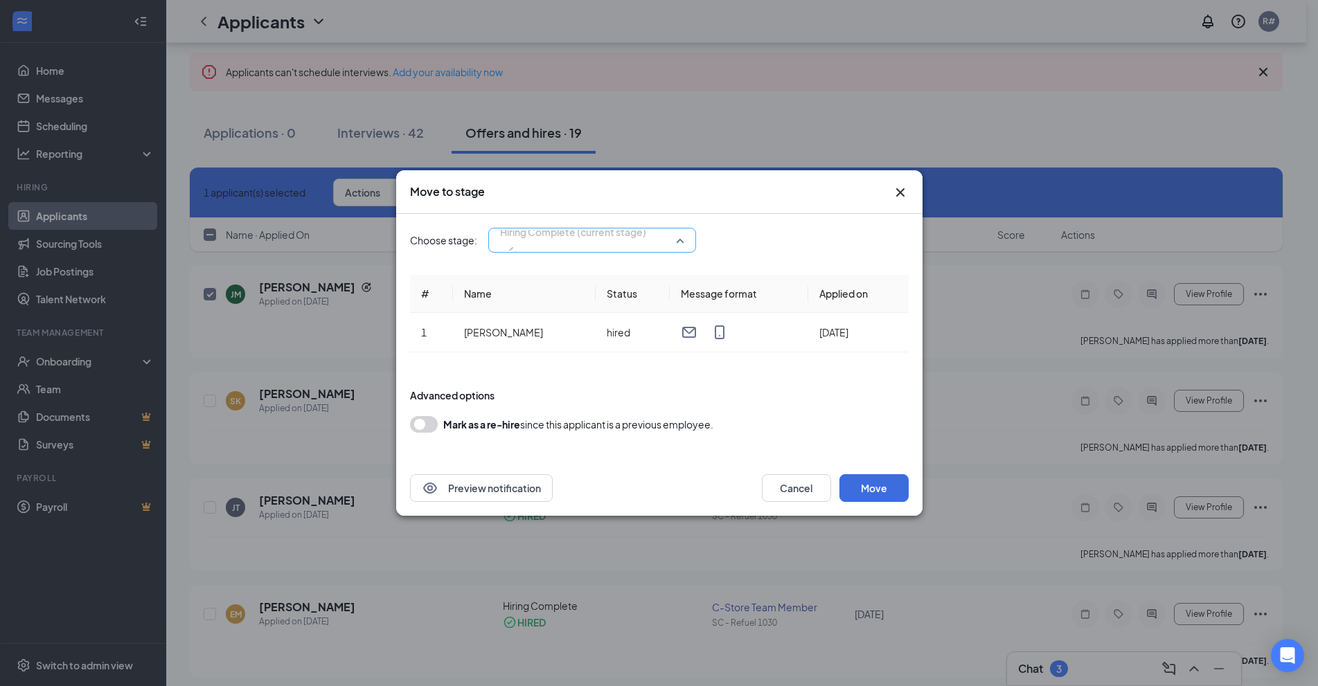
click at [677, 242] on span "Hiring Complete (current stage)" at bounding box center [592, 240] width 184 height 21
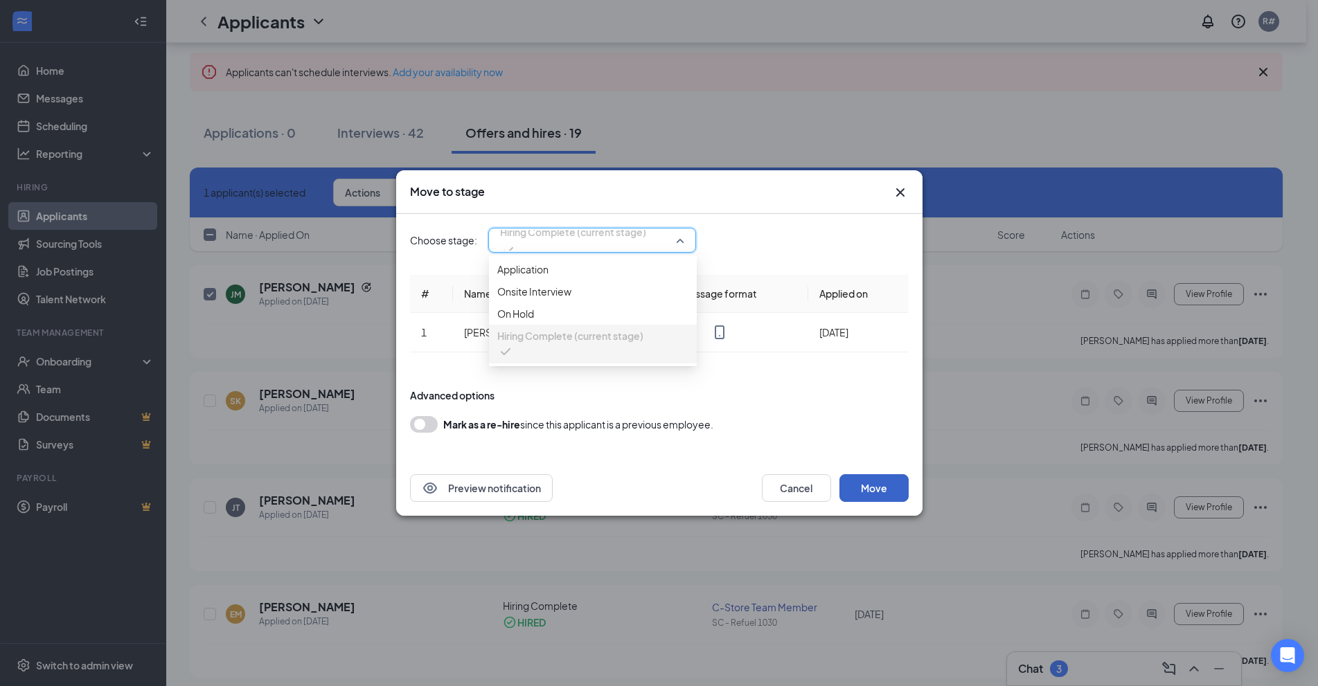
click at [882, 490] on button "Move" at bounding box center [873, 488] width 69 height 28
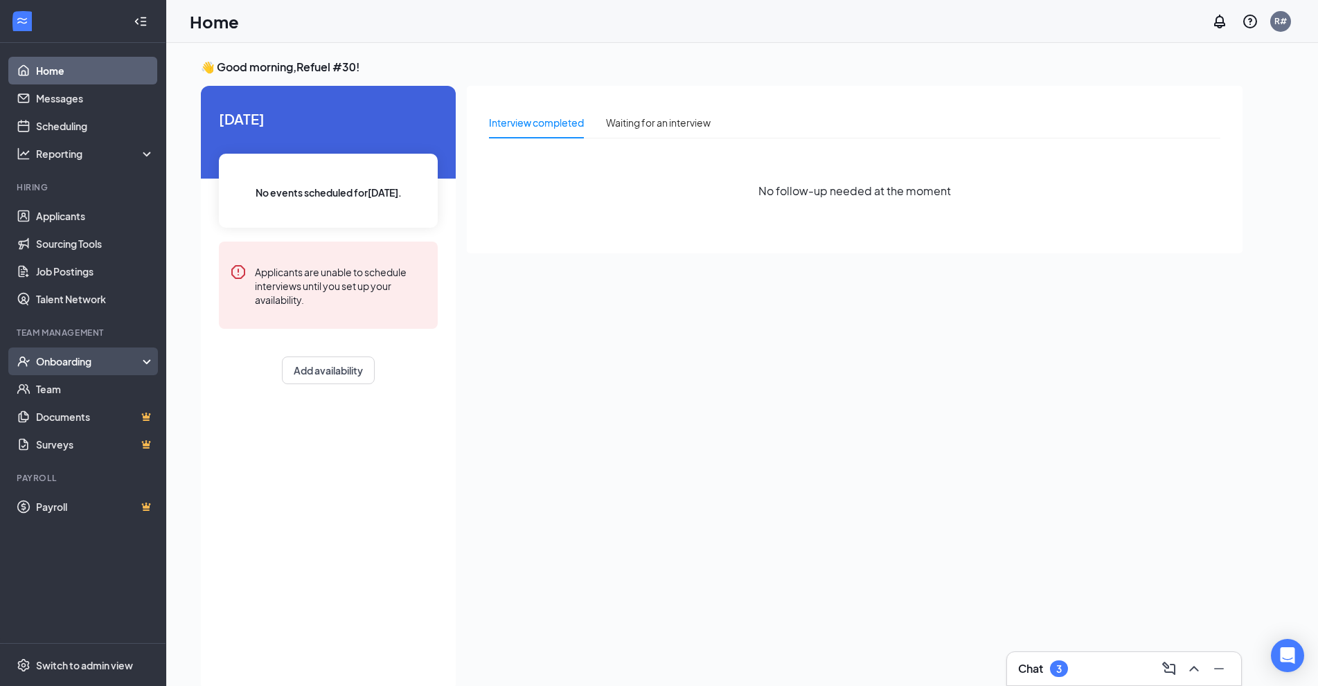
click at [143, 365] on div "Onboarding" at bounding box center [83, 362] width 166 height 28
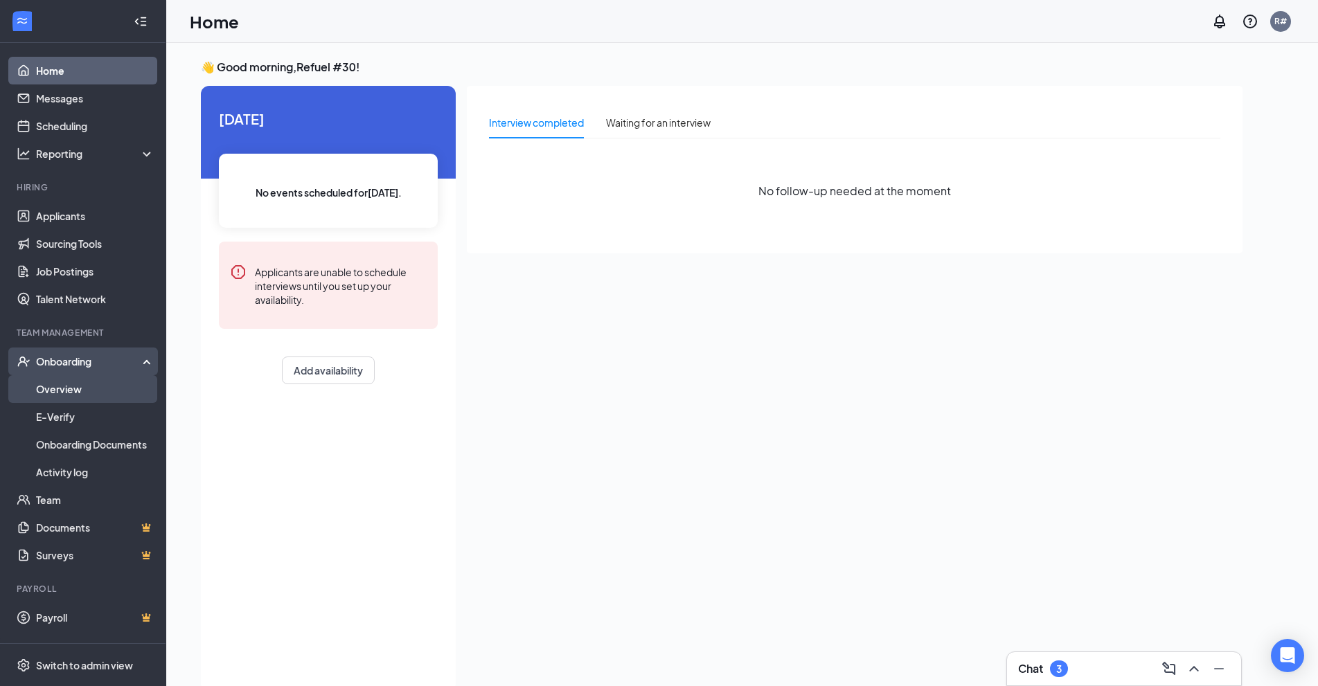
click at [71, 391] on link "Overview" at bounding box center [95, 389] width 118 height 28
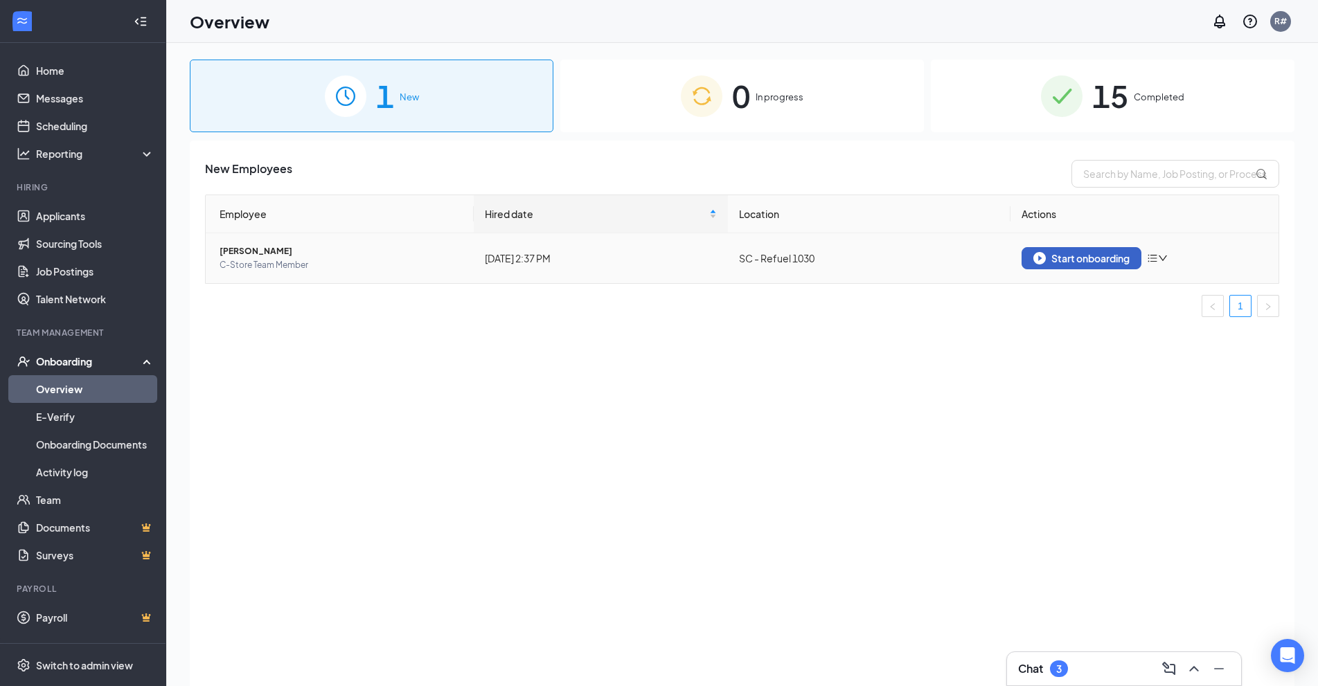
click at [1041, 257] on img "button" at bounding box center [1039, 258] width 12 height 12
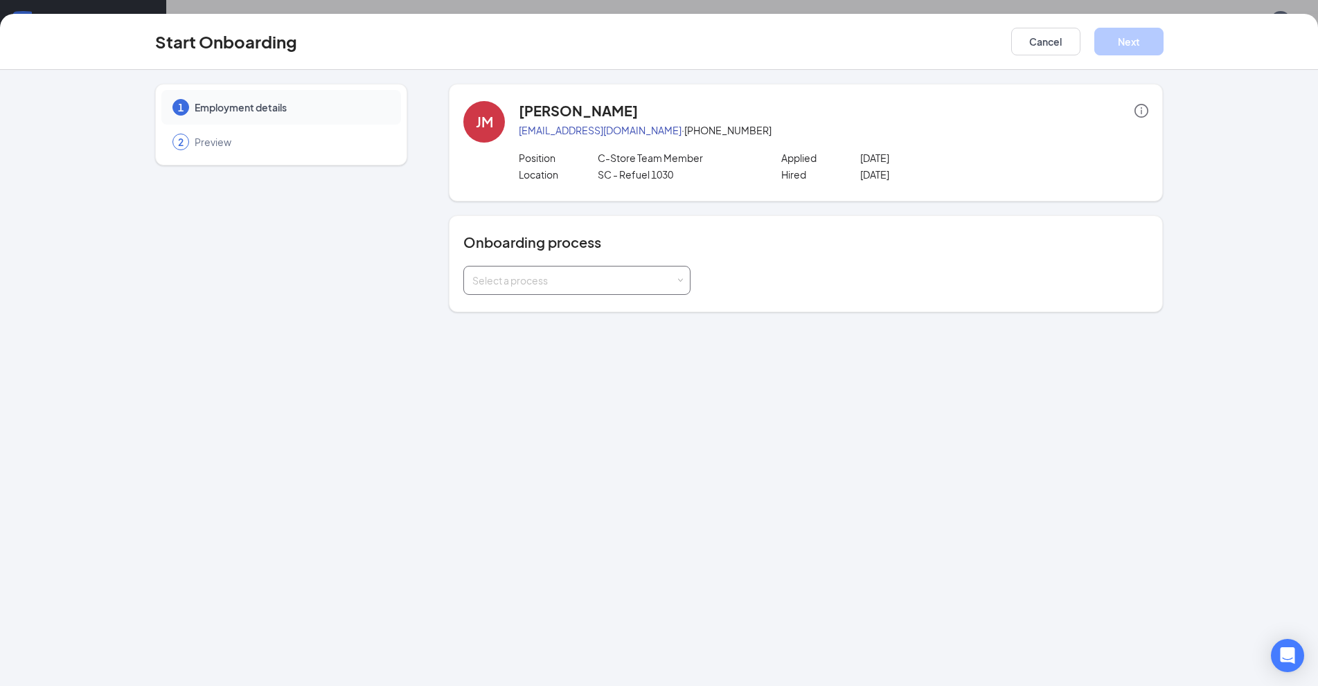
click at [678, 283] on span at bounding box center [680, 281] width 6 height 6
click at [589, 310] on li "New Hire Documentation" at bounding box center [576, 310] width 227 height 25
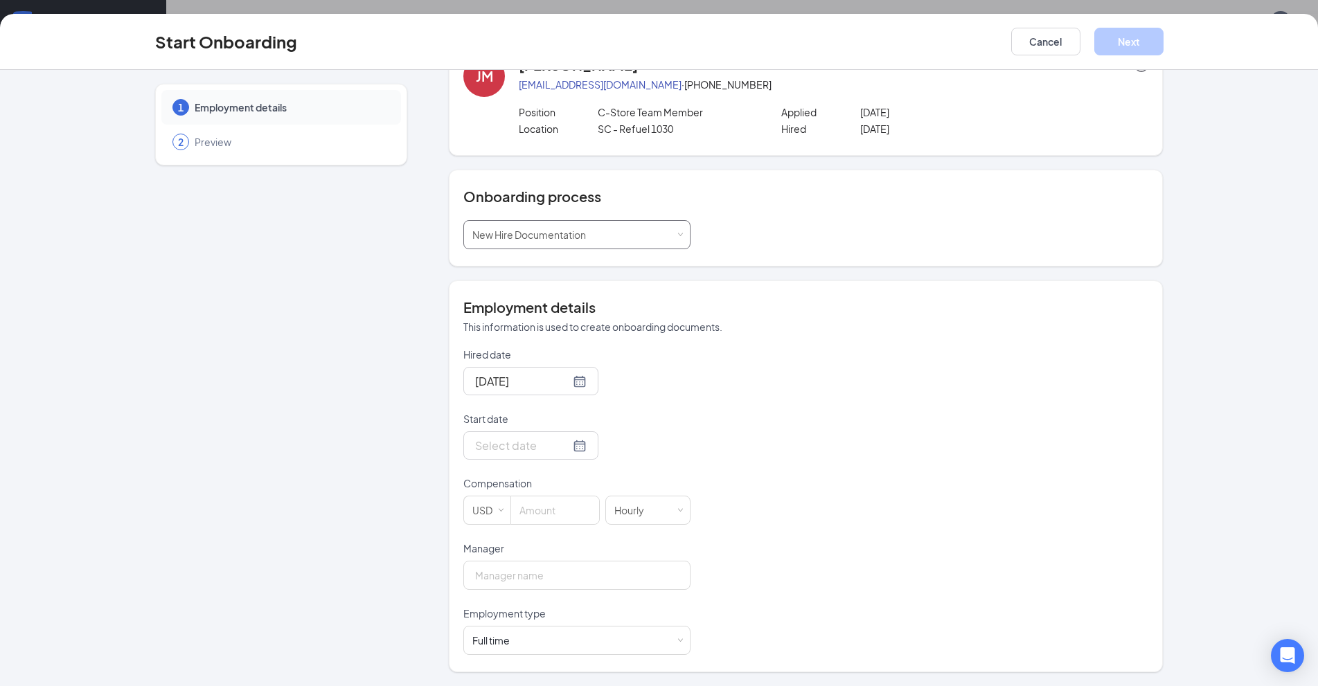
scroll to position [62, 0]
click at [562, 447] on div at bounding box center [530, 445] width 111 height 17
type input "Sep 1, 2025"
click at [505, 635] on div "1" at bounding box center [509, 631] width 17 height 17
click at [521, 509] on input at bounding box center [555, 510] width 88 height 28
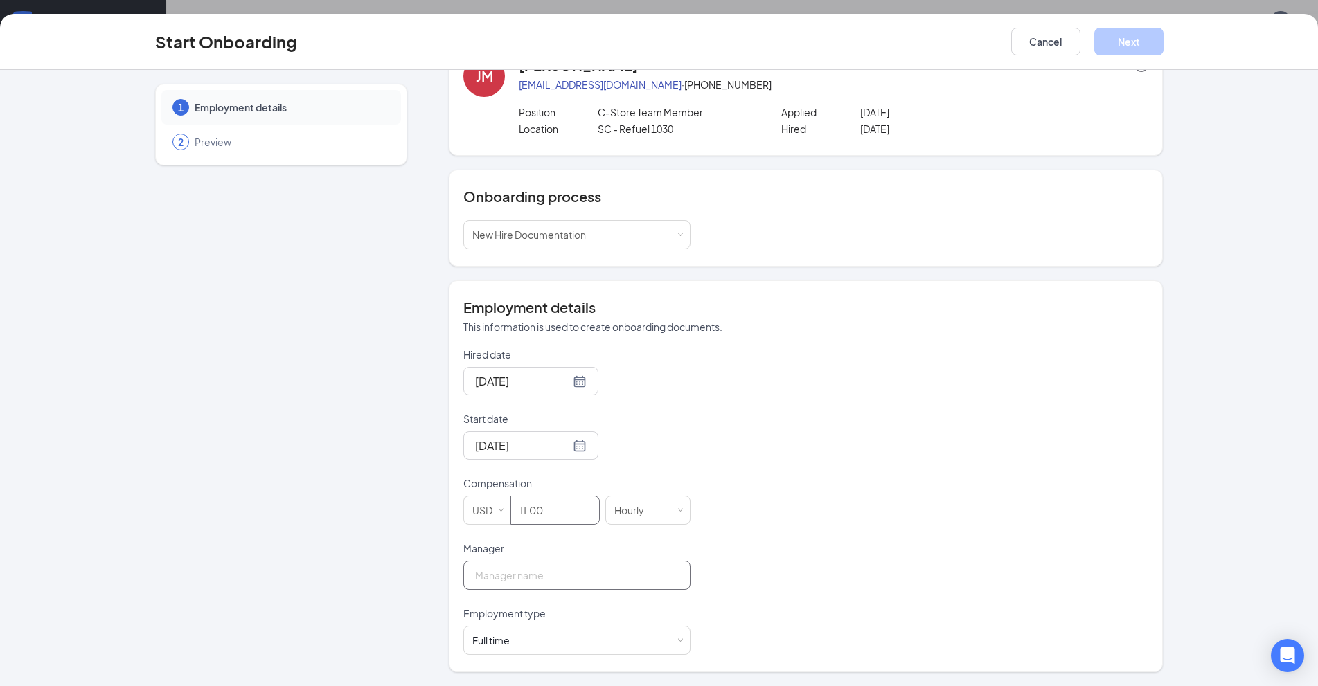
type input "11"
click at [544, 571] on input "Manager" at bounding box center [576, 575] width 227 height 29
type input "Samona Lewis"
click at [672, 644] on div "Full time Works 30+ hours per week and is reasonably expected to work" at bounding box center [576, 641] width 209 height 28
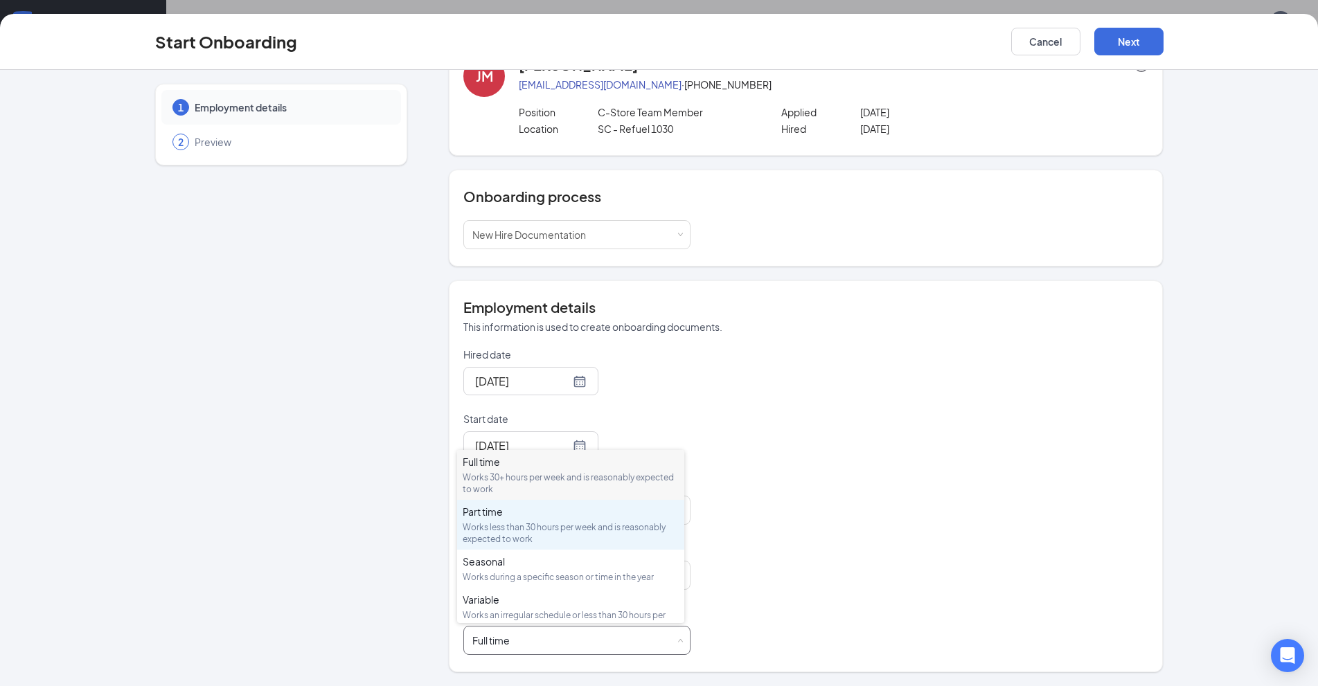
click at [532, 523] on div "Works less than 30 hours per week and is reasonably expected to work" at bounding box center [571, 533] width 216 height 24
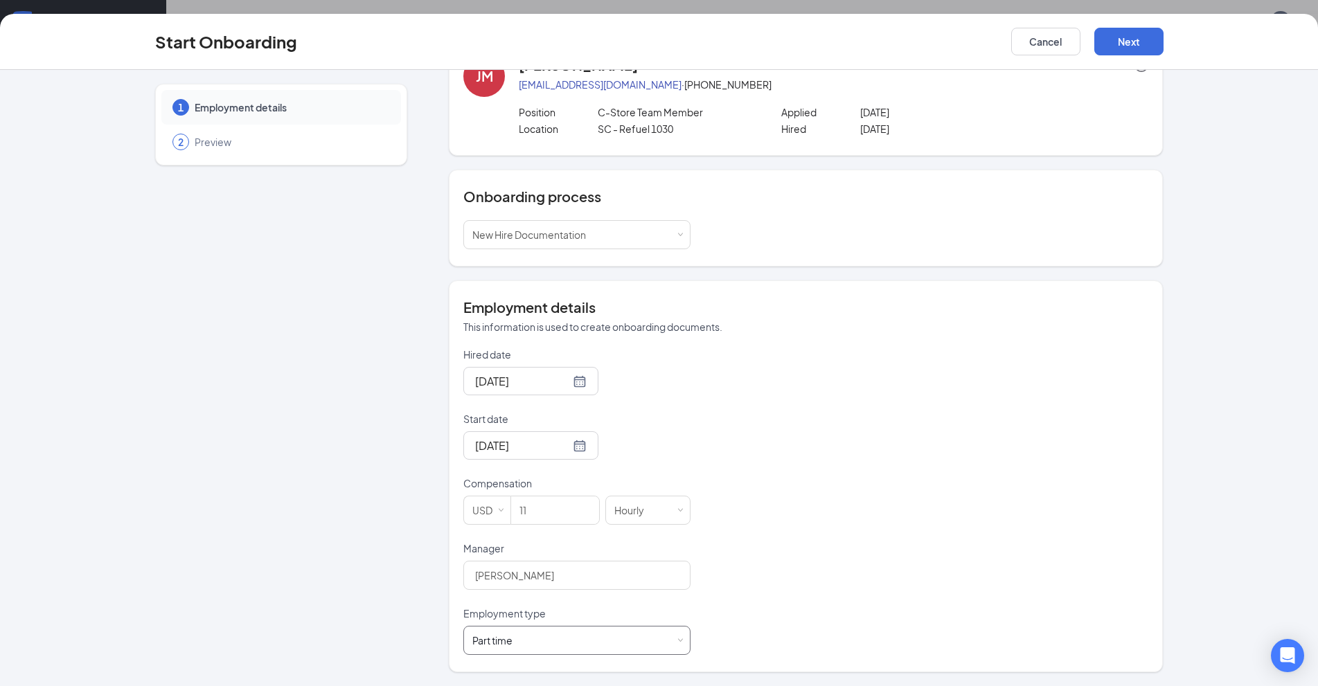
scroll to position [0, 0]
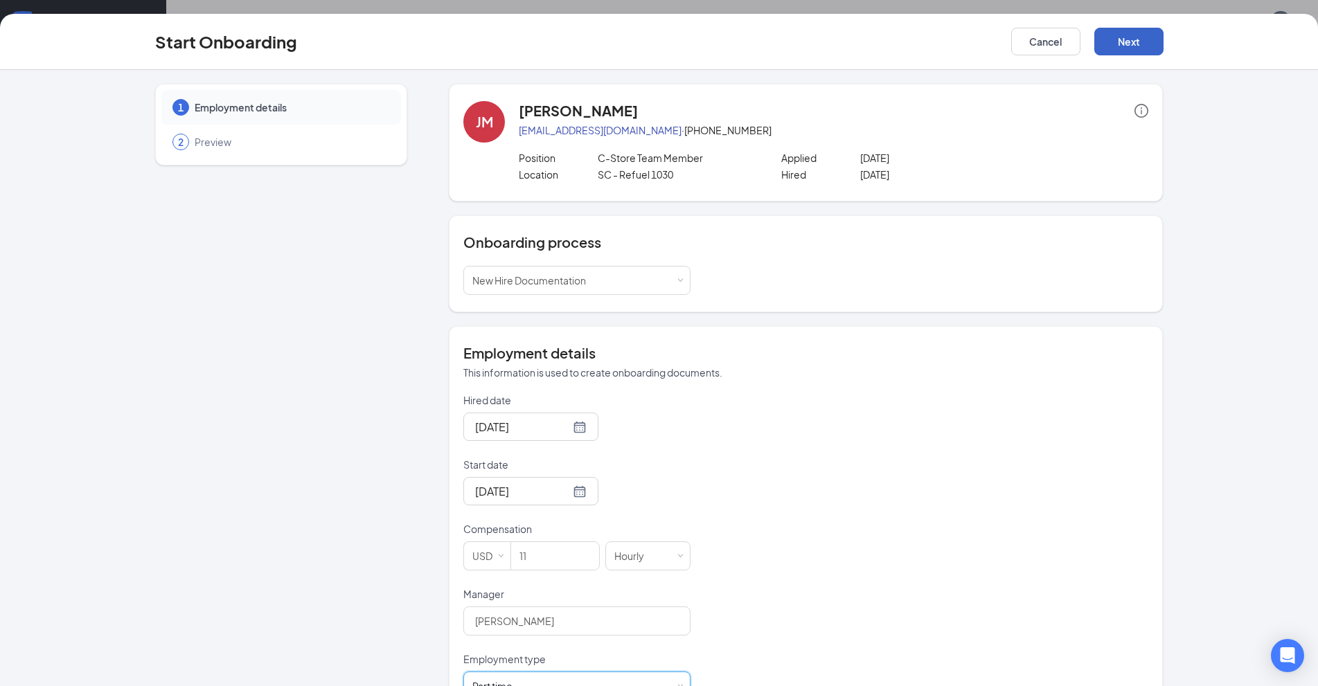
click at [1145, 42] on button "Next" at bounding box center [1128, 42] width 69 height 28
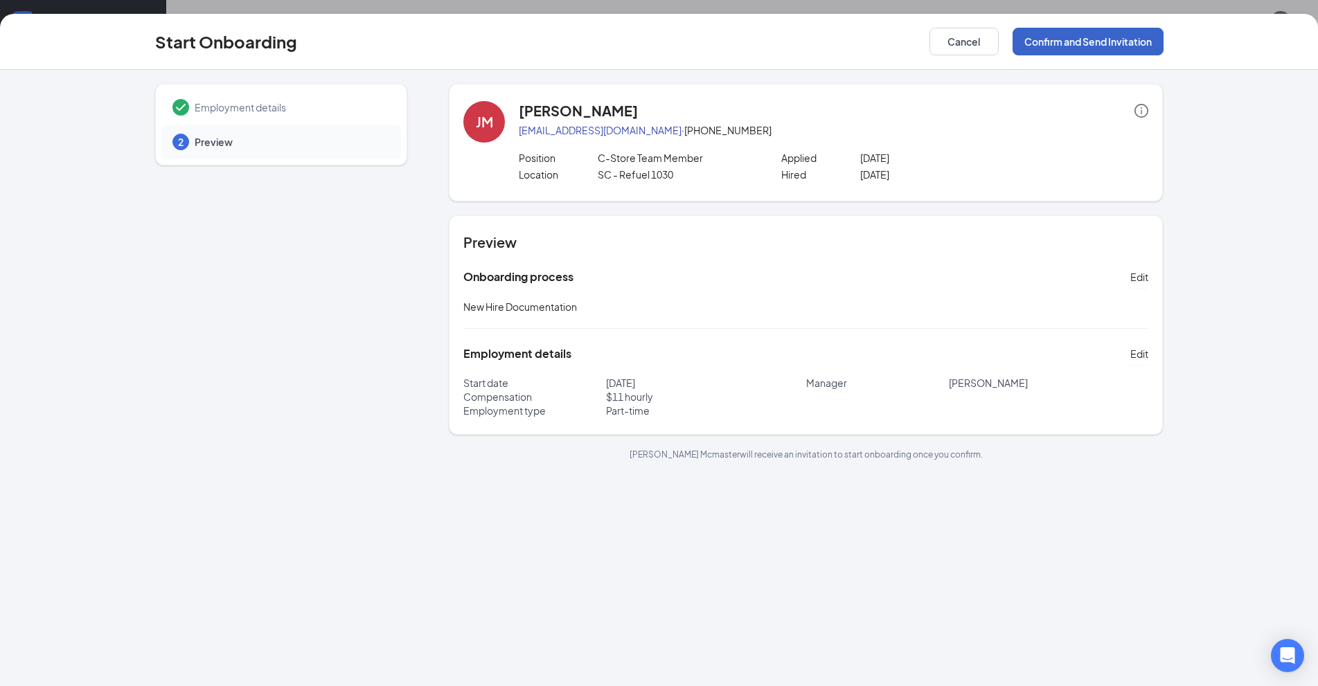
click at [1145, 42] on button "Confirm and Send Invitation" at bounding box center [1087, 42] width 151 height 28
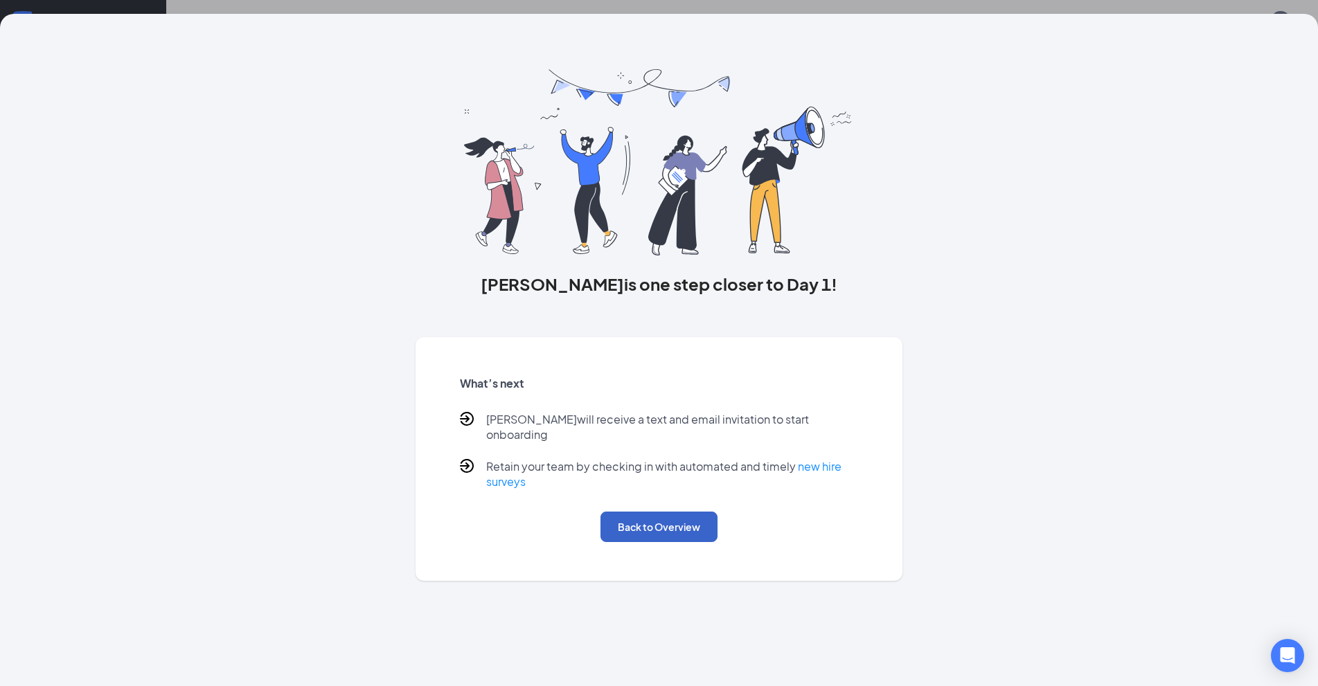
click at [654, 521] on button "Back to Overview" at bounding box center [658, 527] width 117 height 30
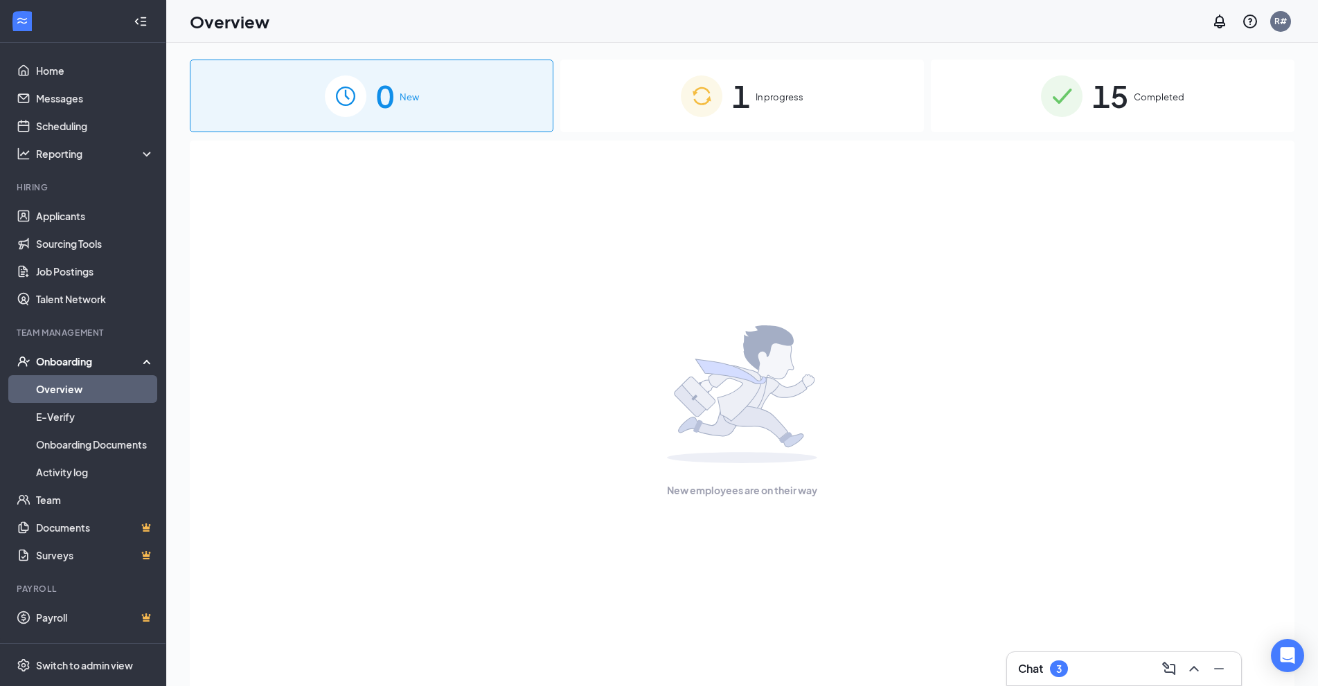
click at [782, 98] on span "In progress" at bounding box center [779, 97] width 48 height 14
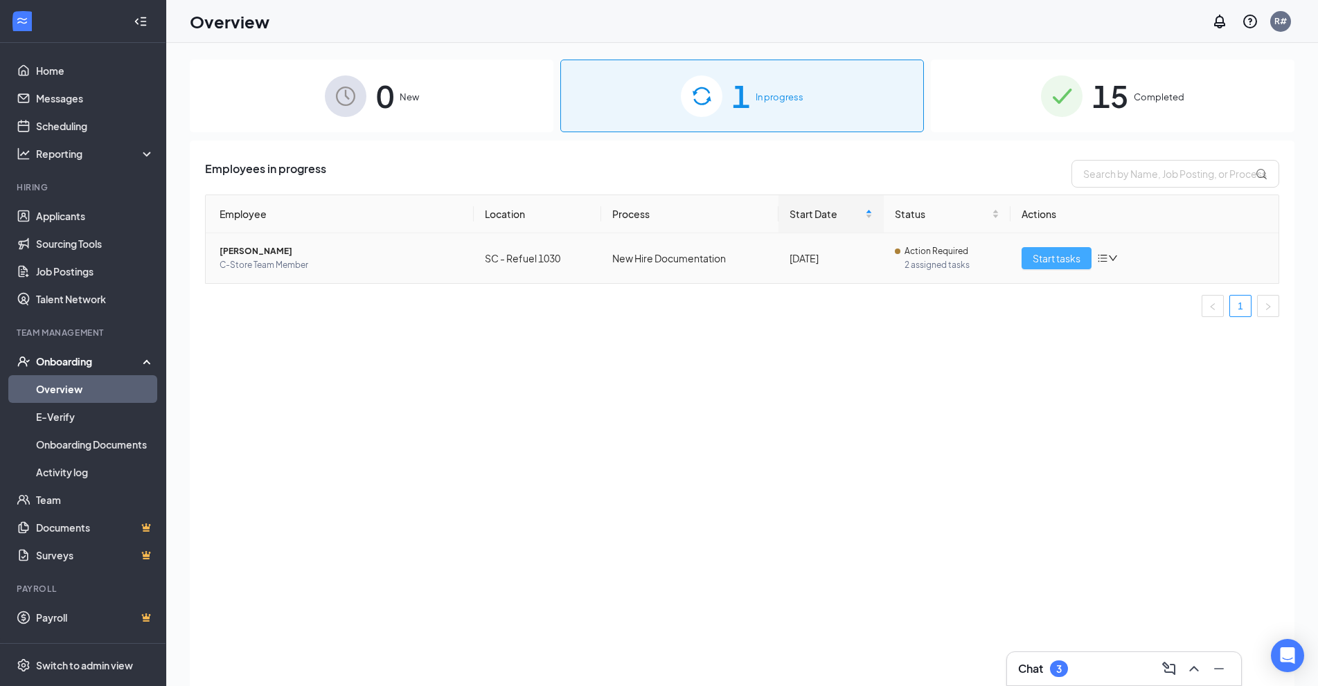
click at [1071, 260] on span "Start tasks" at bounding box center [1056, 258] width 48 height 15
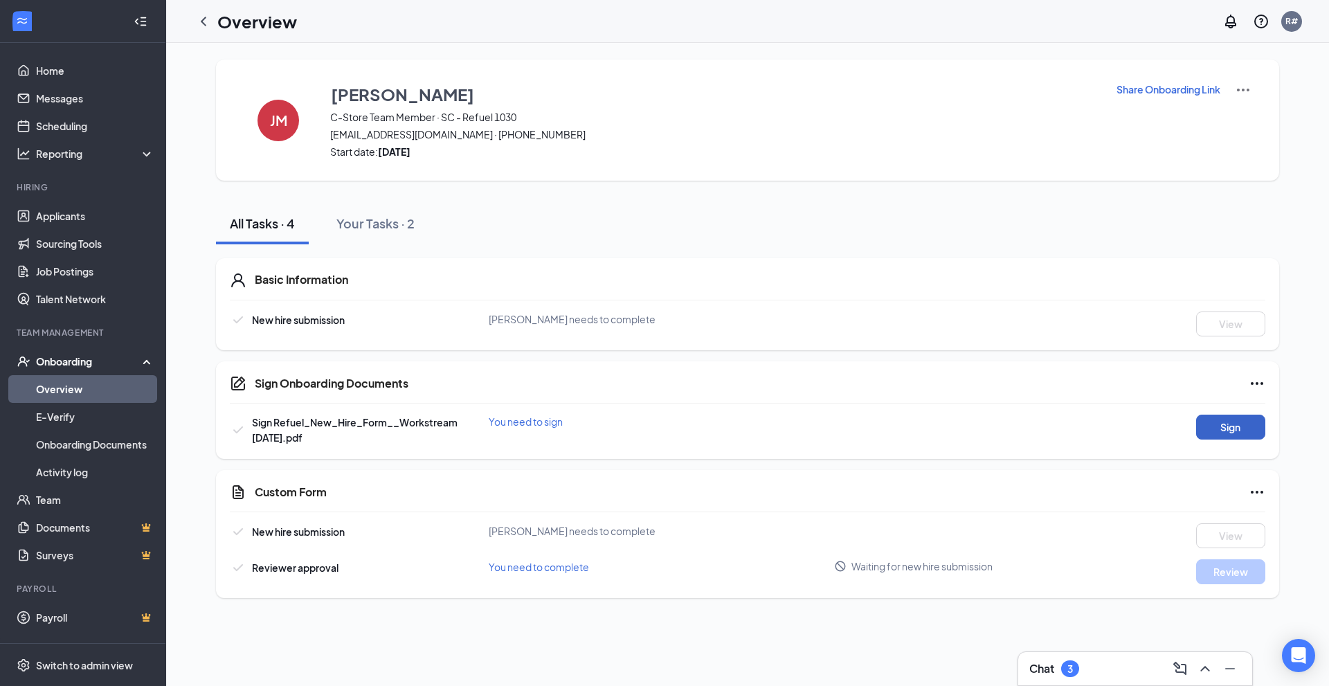
click at [1219, 424] on button "Sign" at bounding box center [1230, 427] width 69 height 25
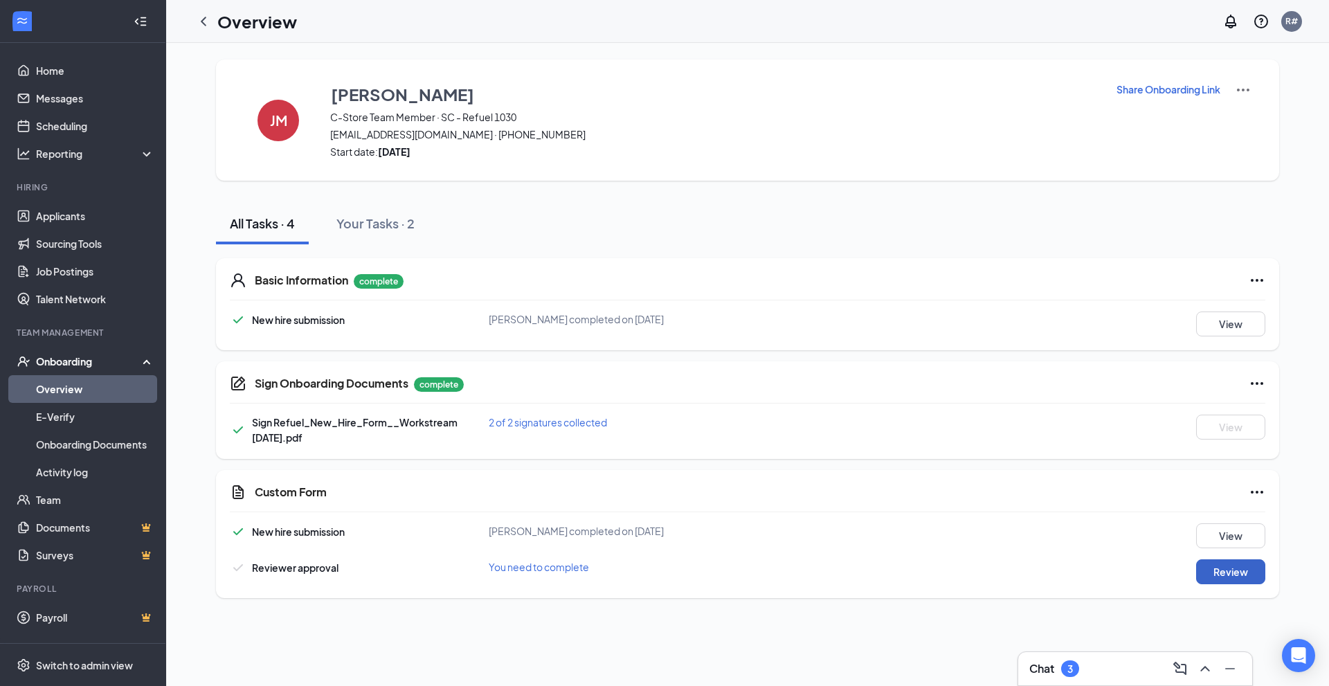
click at [1212, 570] on button "Review" at bounding box center [1230, 571] width 69 height 25
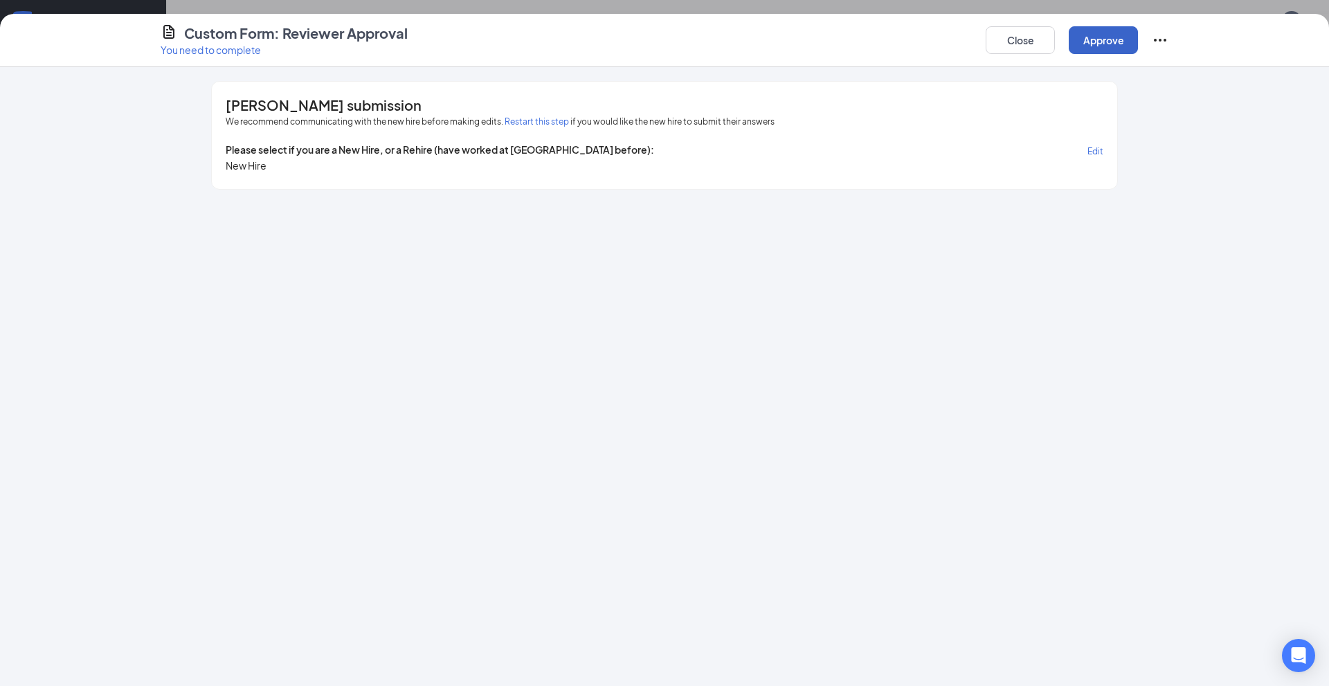
click at [1103, 37] on button "Approve" at bounding box center [1103, 40] width 69 height 28
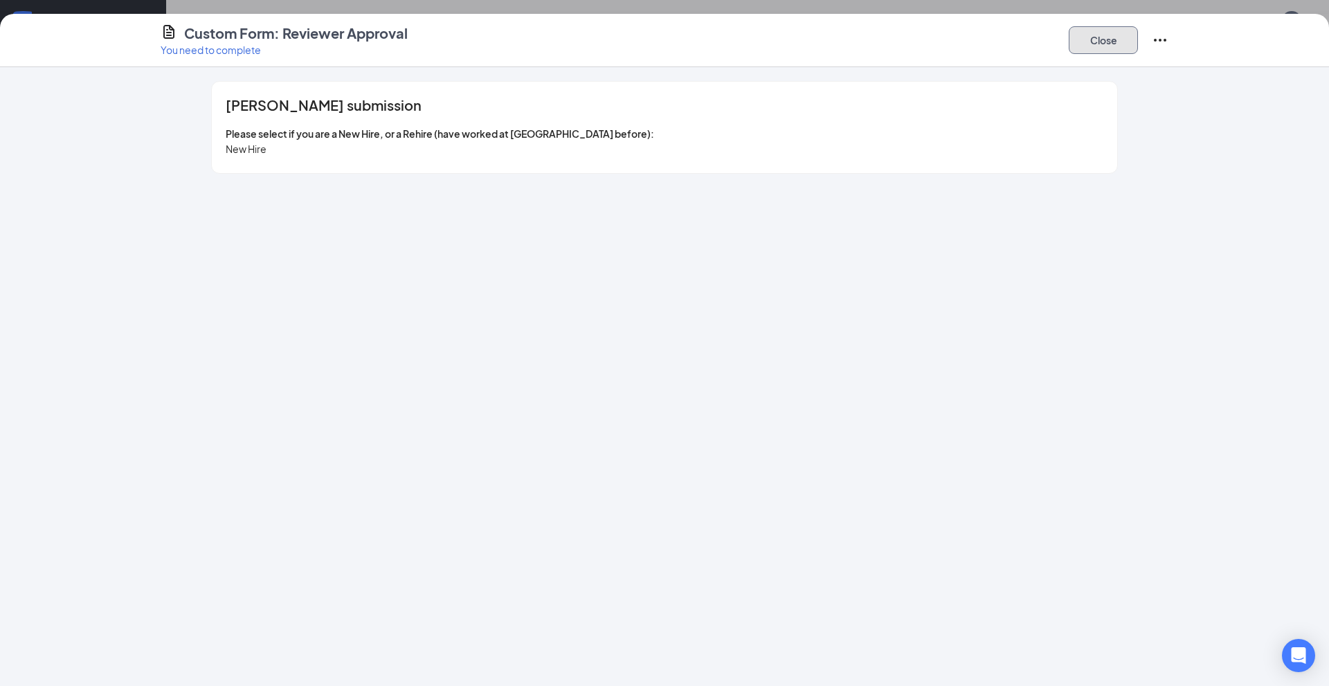
click at [1111, 46] on button "Close" at bounding box center [1103, 40] width 69 height 28
